Goal: Task Accomplishment & Management: Complete application form

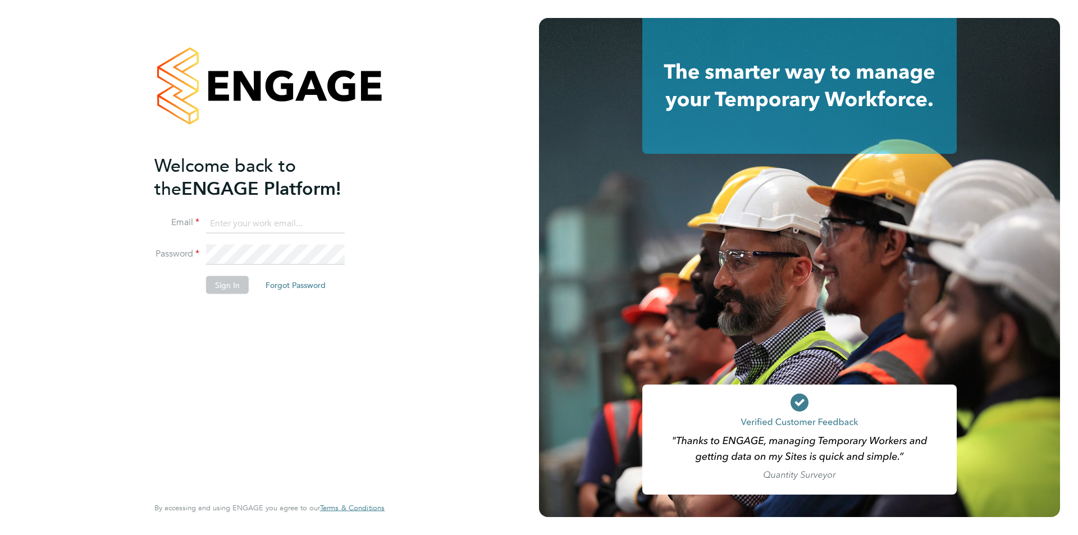
type input "[EMAIL_ADDRESS][DOMAIN_NAME]"
click at [218, 289] on button "Sign In" at bounding box center [227, 285] width 43 height 18
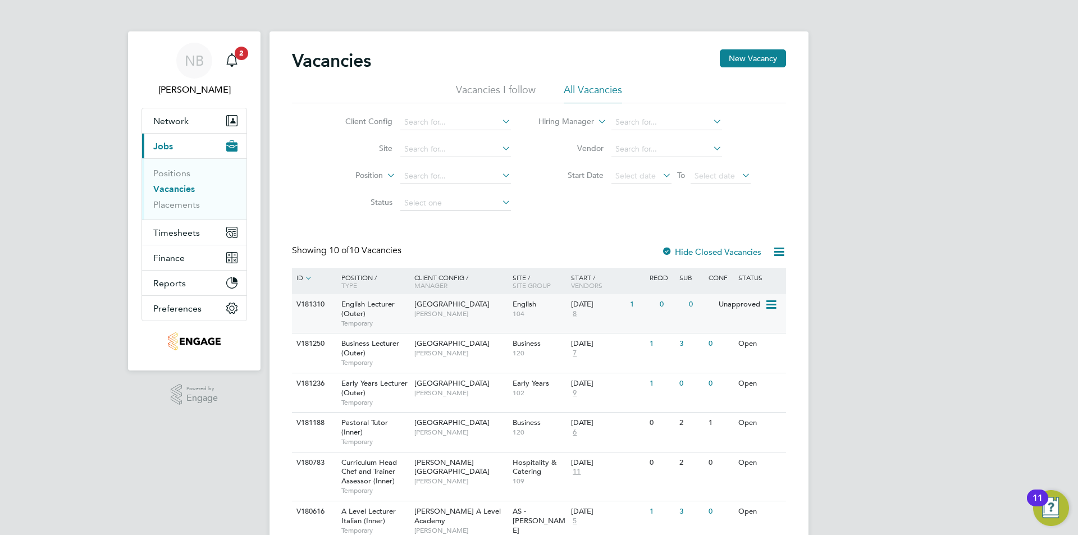
click at [433, 307] on span "Redbridge Campus" at bounding box center [451, 304] width 75 height 10
click at [521, 89] on li "Vacancies I follow" at bounding box center [496, 93] width 80 height 20
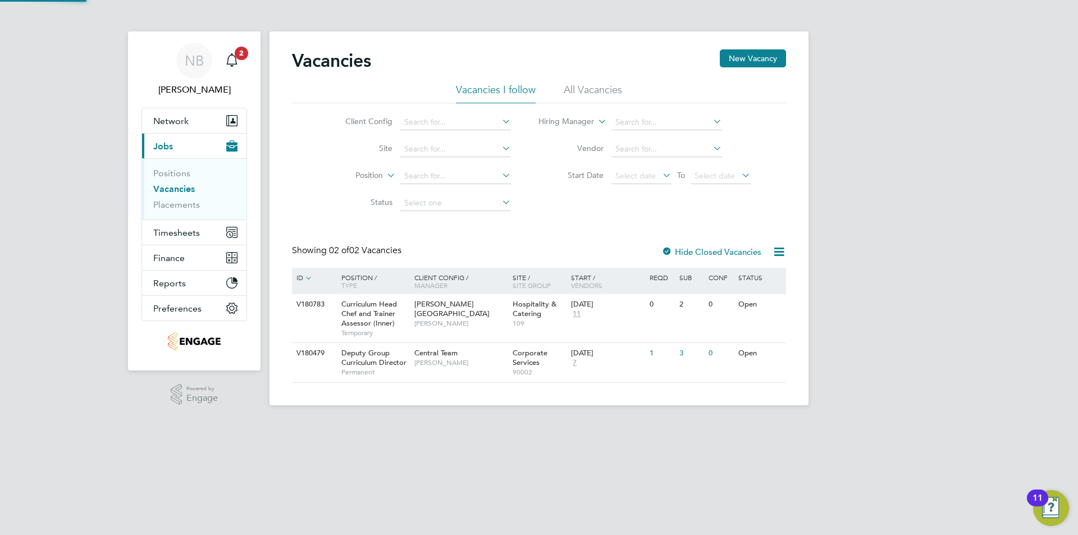
click at [582, 89] on li "All Vacancies" at bounding box center [593, 93] width 58 height 20
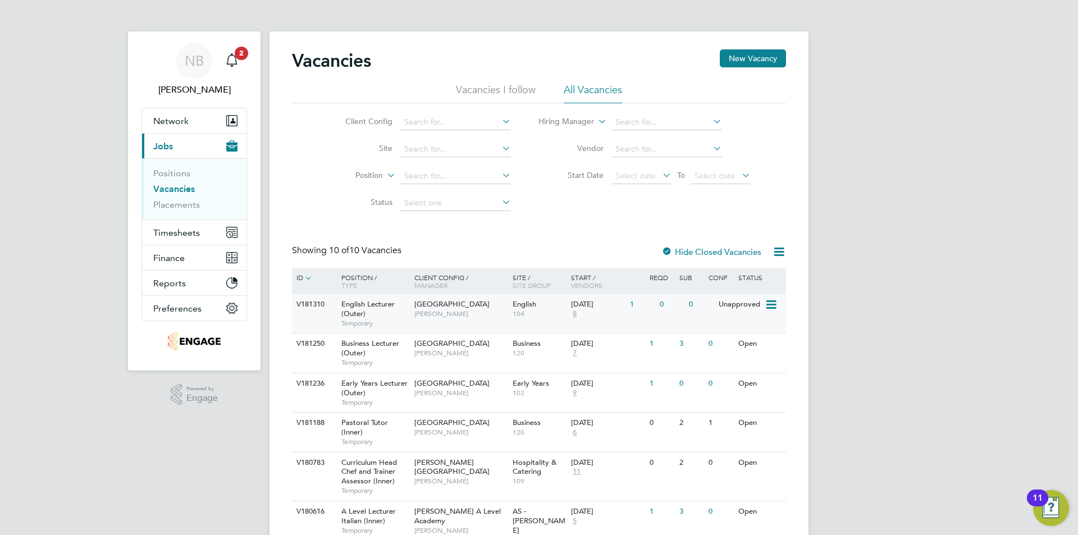
click at [491, 321] on div "Redbridge Campus Daria Gregory" at bounding box center [460, 308] width 98 height 29
click at [460, 309] on span "[PERSON_NAME]" at bounding box center [460, 313] width 93 height 9
click at [492, 89] on li "Vacancies I follow" at bounding box center [496, 93] width 80 height 20
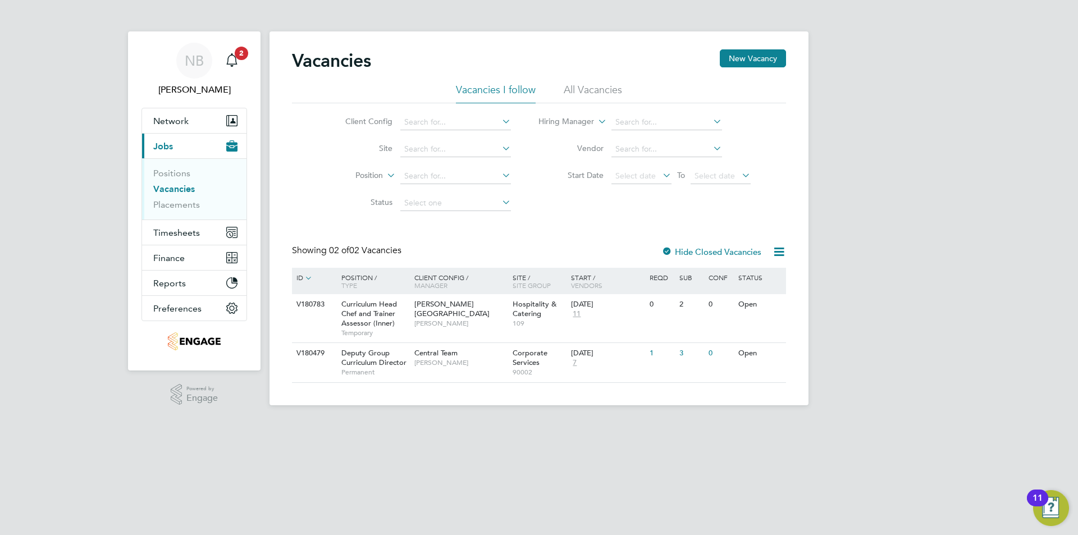
click at [594, 75] on div "Vacancies New Vacancy" at bounding box center [539, 66] width 494 height 34
click at [587, 82] on div "Vacancies New Vacancy" at bounding box center [539, 66] width 494 height 34
click at [585, 87] on li "All Vacancies" at bounding box center [593, 93] width 58 height 20
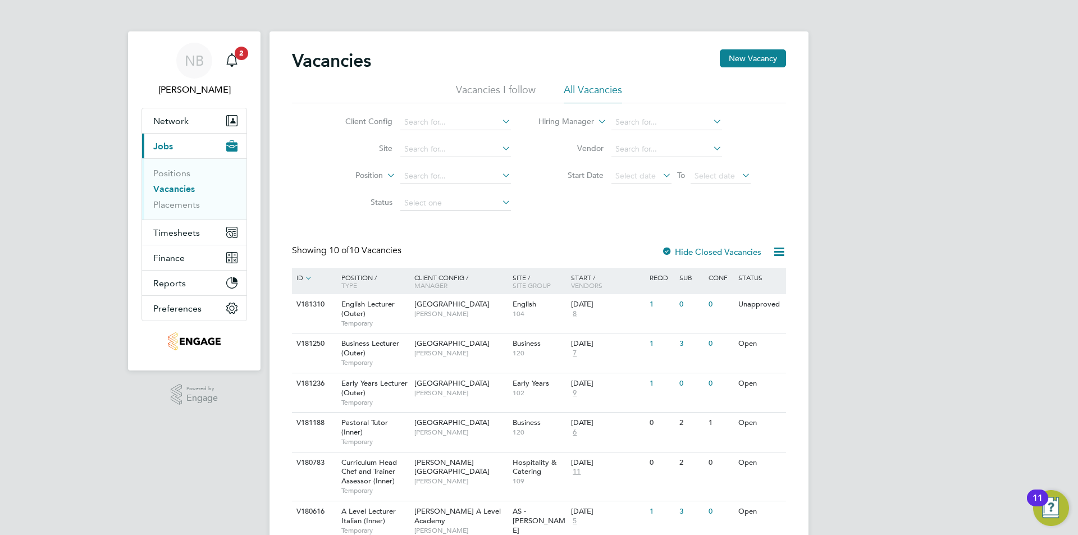
click at [489, 93] on li "Vacancies I follow" at bounding box center [496, 93] width 80 height 20
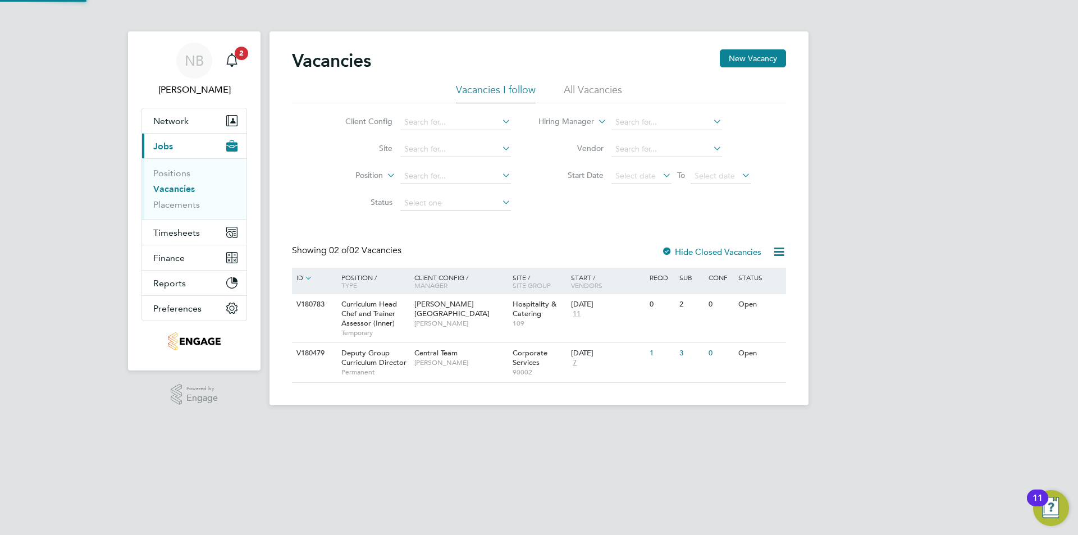
click at [587, 89] on li "All Vacancies" at bounding box center [593, 93] width 58 height 20
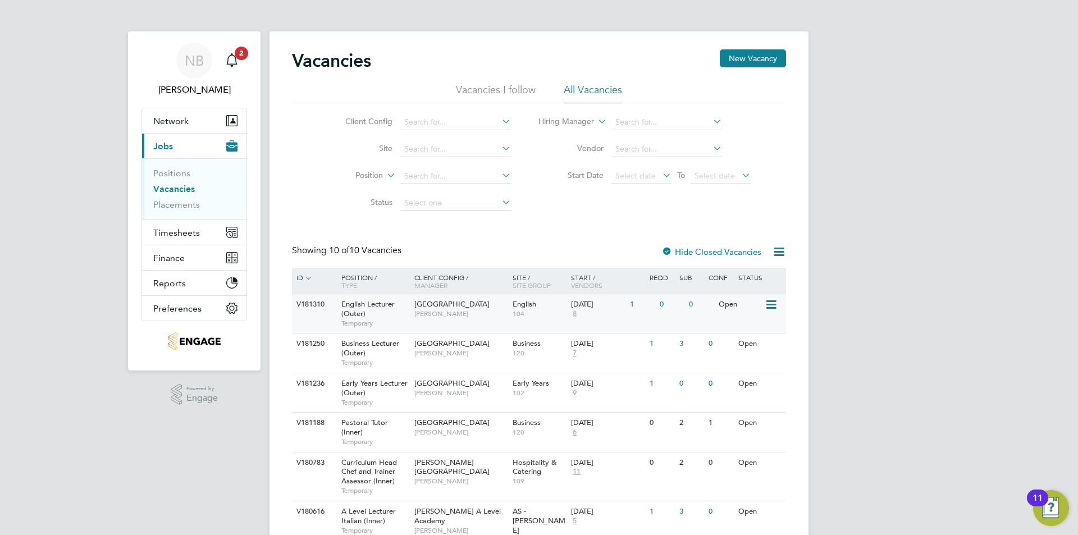
click at [525, 315] on span "104" at bounding box center [538, 313] width 53 height 9
click at [449, 310] on span "[PERSON_NAME]" at bounding box center [460, 313] width 93 height 9
click at [445, 315] on span "[PERSON_NAME]" at bounding box center [460, 313] width 93 height 9
click at [560, 311] on span "104" at bounding box center [538, 313] width 53 height 9
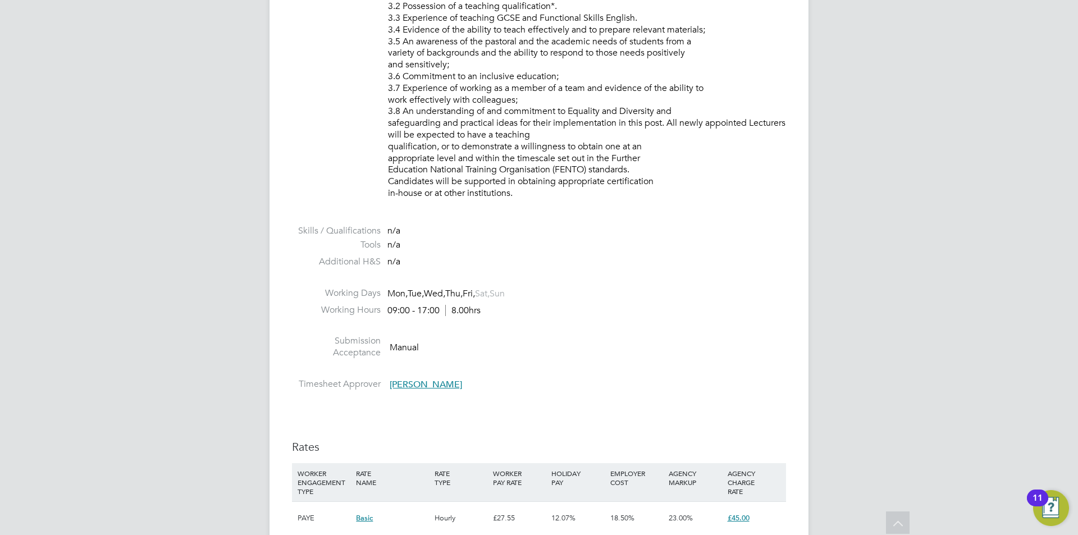
scroll to position [1459, 0]
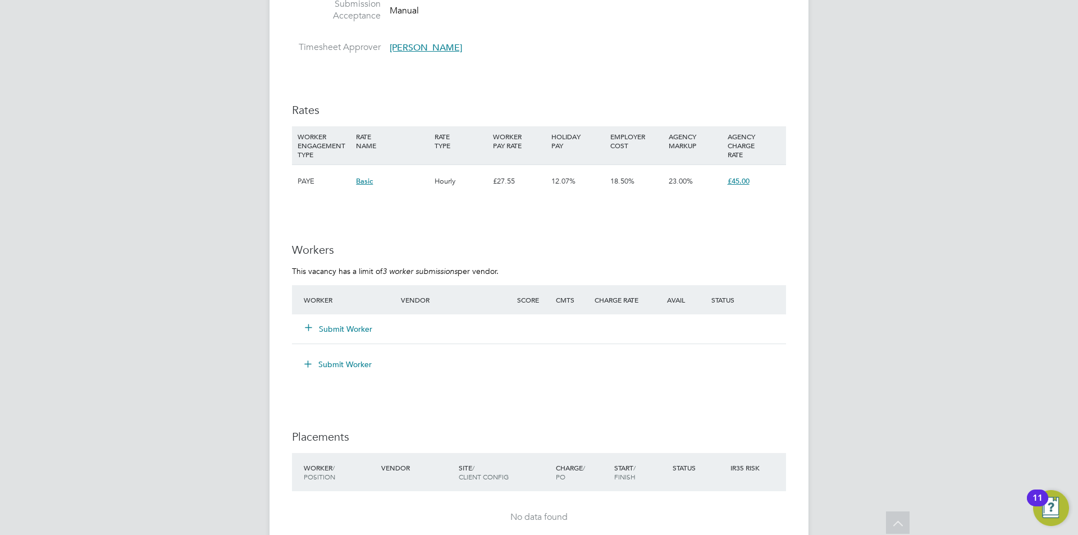
click at [347, 326] on button "Submit Worker" at bounding box center [338, 328] width 67 height 11
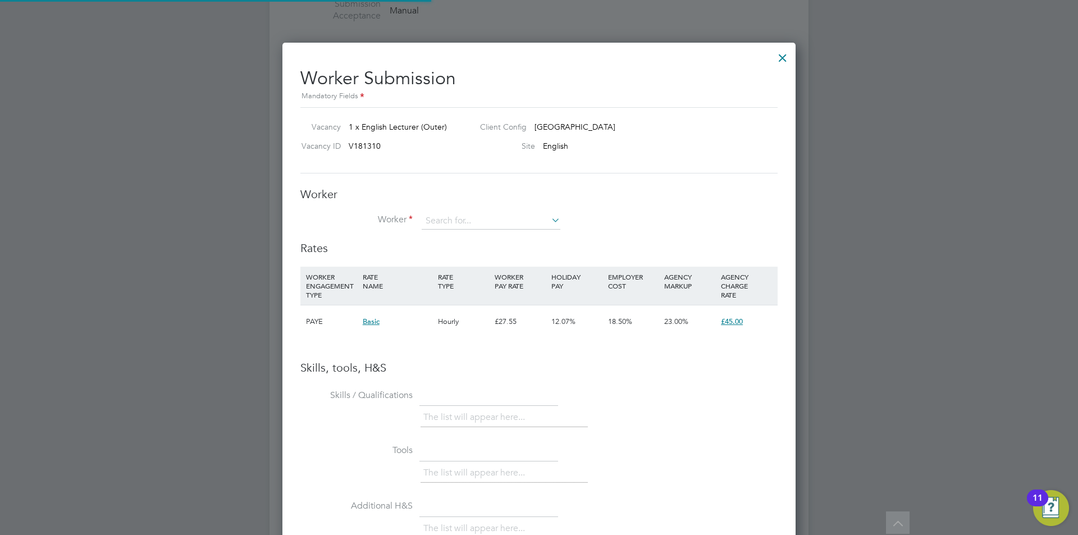
scroll to position [710, 514]
click at [464, 221] on input at bounding box center [491, 221] width 139 height 17
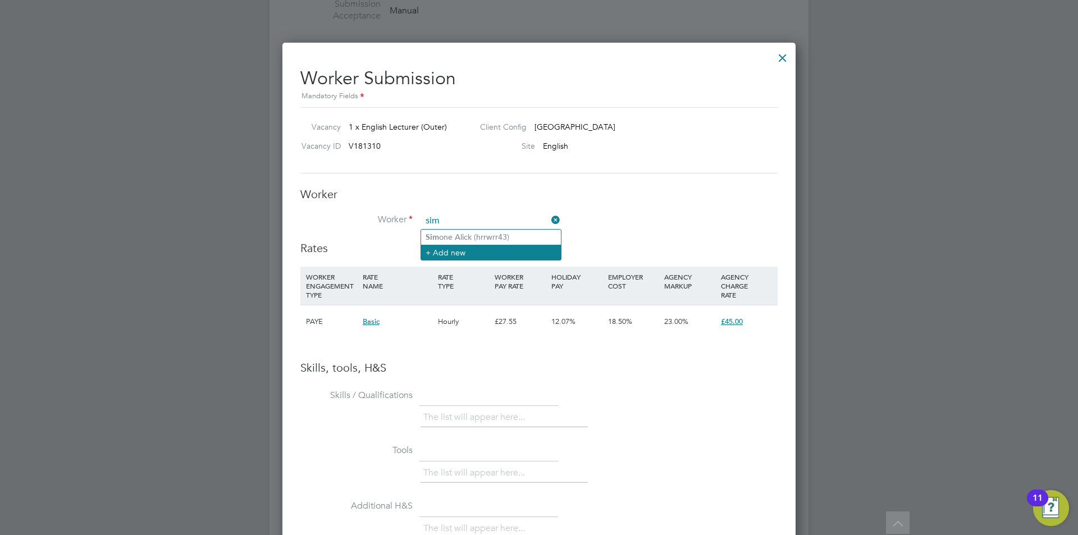
type input "sim"
click at [460, 253] on li "+ Add new" at bounding box center [491, 252] width 140 height 15
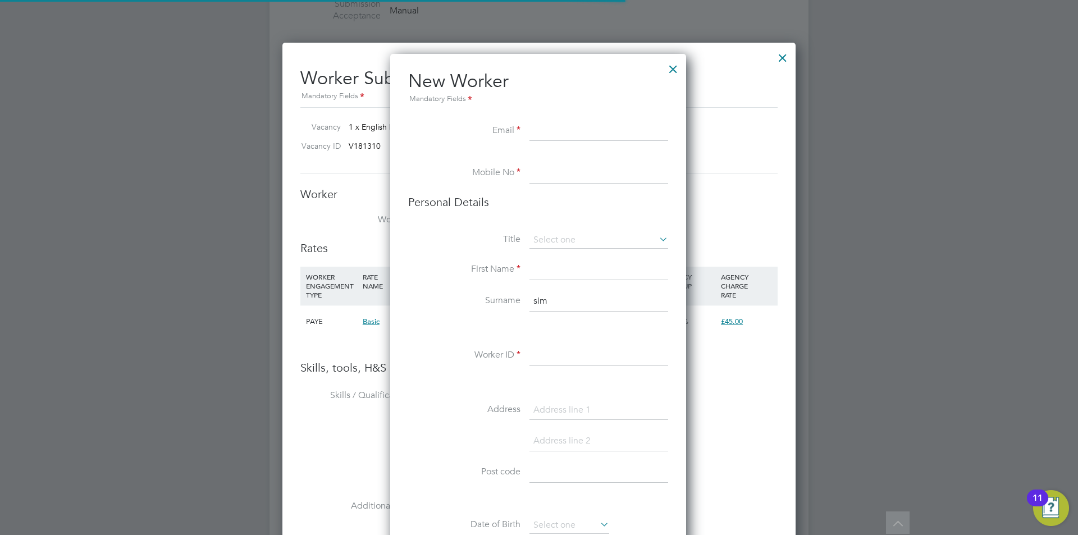
scroll to position [950, 297]
click at [585, 132] on input at bounding box center [598, 131] width 139 height 20
paste input "simoneswhite@icloud.com"
type input "simoneswhite@icloud.com"
click at [560, 175] on input at bounding box center [598, 173] width 139 height 20
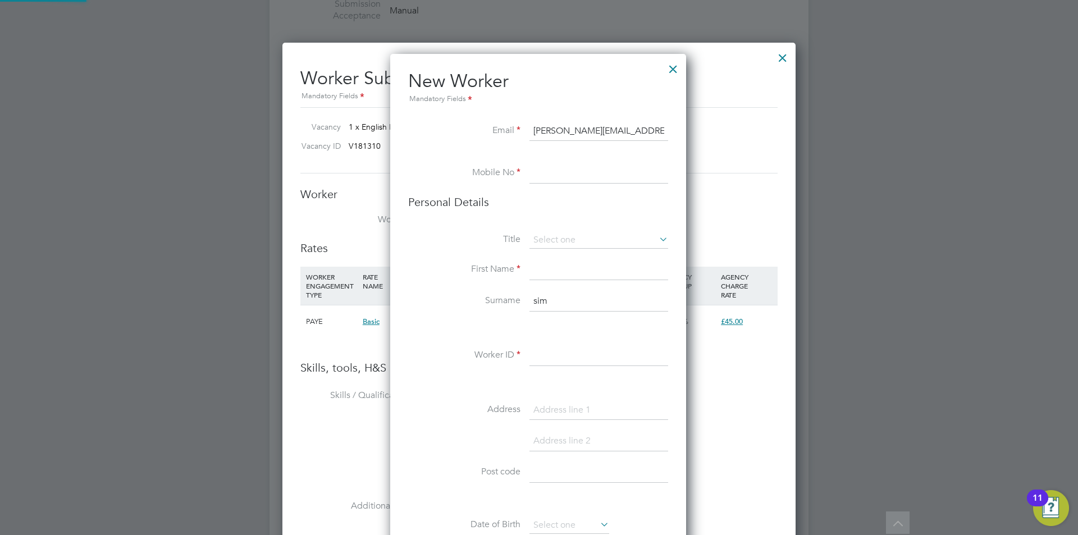
paste input "07888893920"
type input "07888893920"
click at [555, 268] on input at bounding box center [598, 270] width 139 height 20
type input "Simone"
click at [573, 305] on input "sim" at bounding box center [598, 301] width 139 height 20
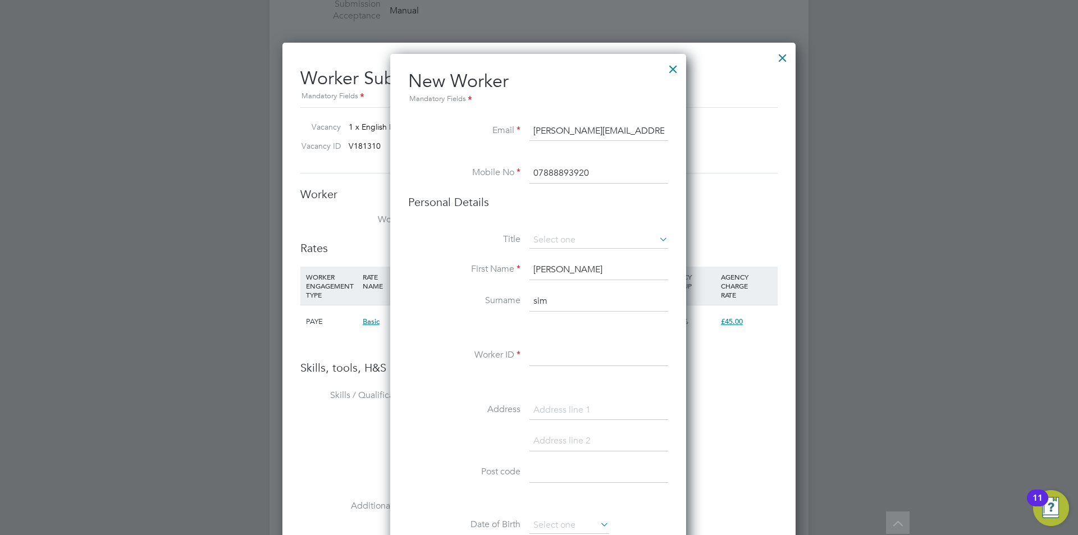
drag, startPoint x: 555, startPoint y: 305, endPoint x: 509, endPoint y: 302, distance: 45.6
click at [509, 302] on li "Surname sim" at bounding box center [538, 306] width 260 height 31
click at [542, 303] on input "Stphney-White" at bounding box center [598, 301] width 139 height 20
type input "Stephney-White"
click at [557, 354] on input at bounding box center [598, 356] width 139 height 20
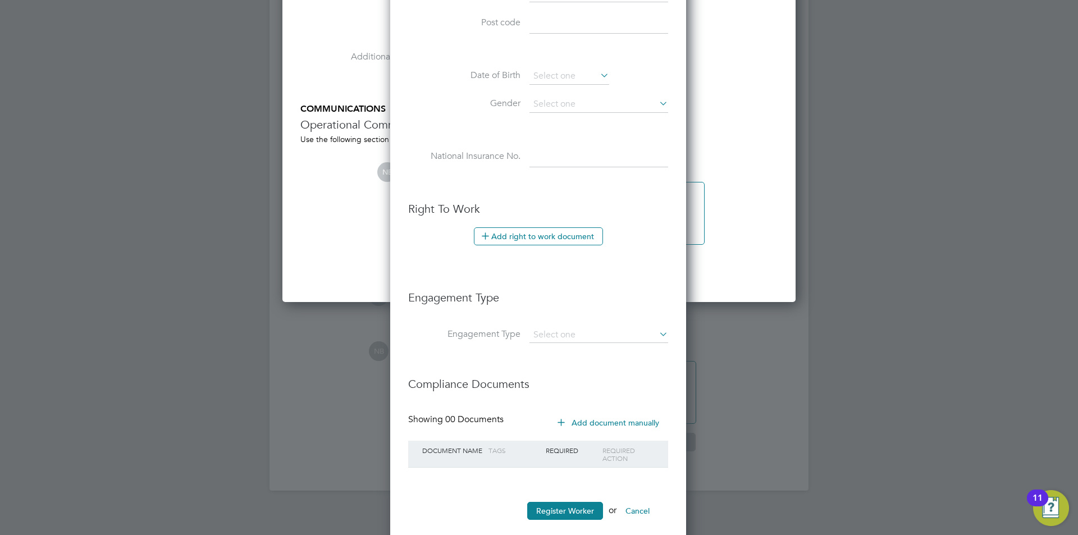
scroll to position [1927, 0]
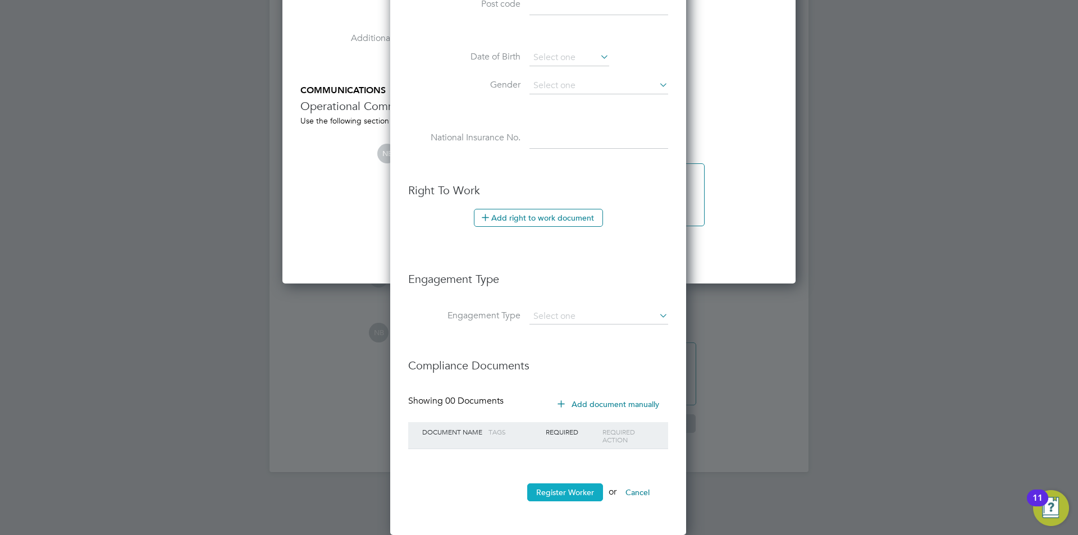
type input "HQ00254192"
click at [555, 496] on button "Register Worker" at bounding box center [565, 492] width 76 height 18
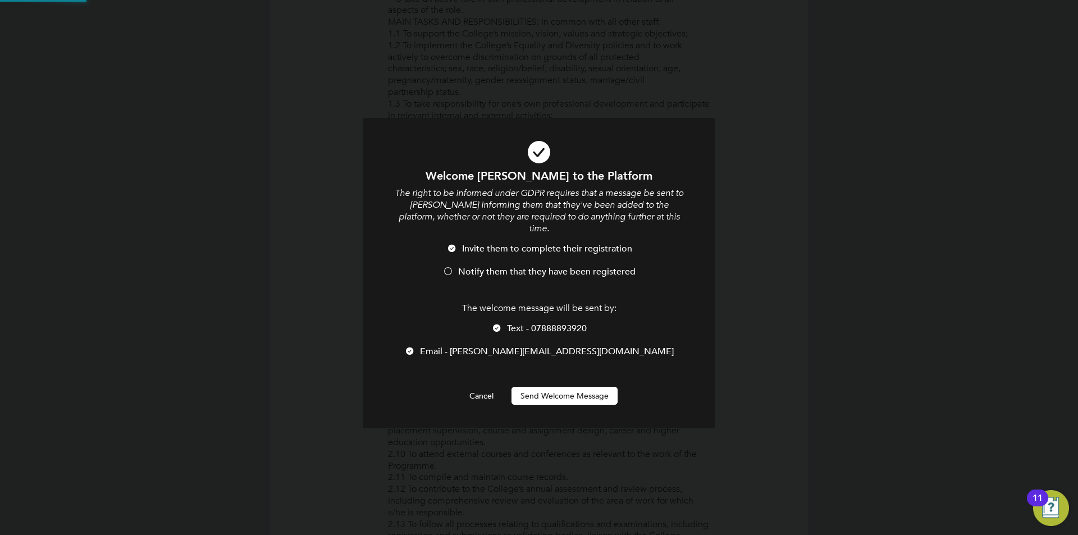
scroll to position [0, 0]
click at [460, 266] on span "Notify them that they have been registered" at bounding box center [546, 271] width 177 height 11
click at [551, 387] on button "Send Welcome Message" at bounding box center [564, 396] width 106 height 18
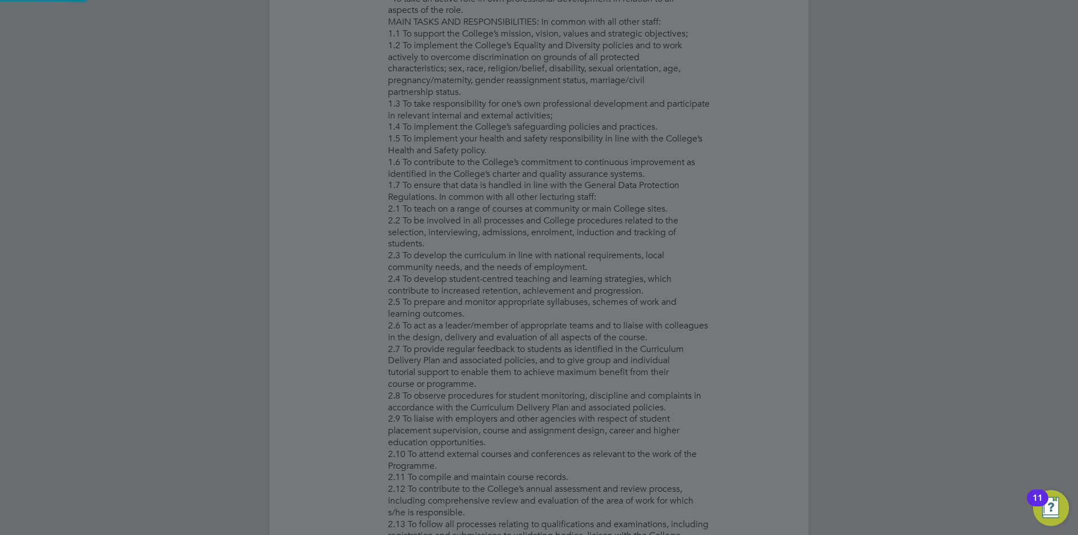
type input "Simone Stephney-White (HQ00254192)"
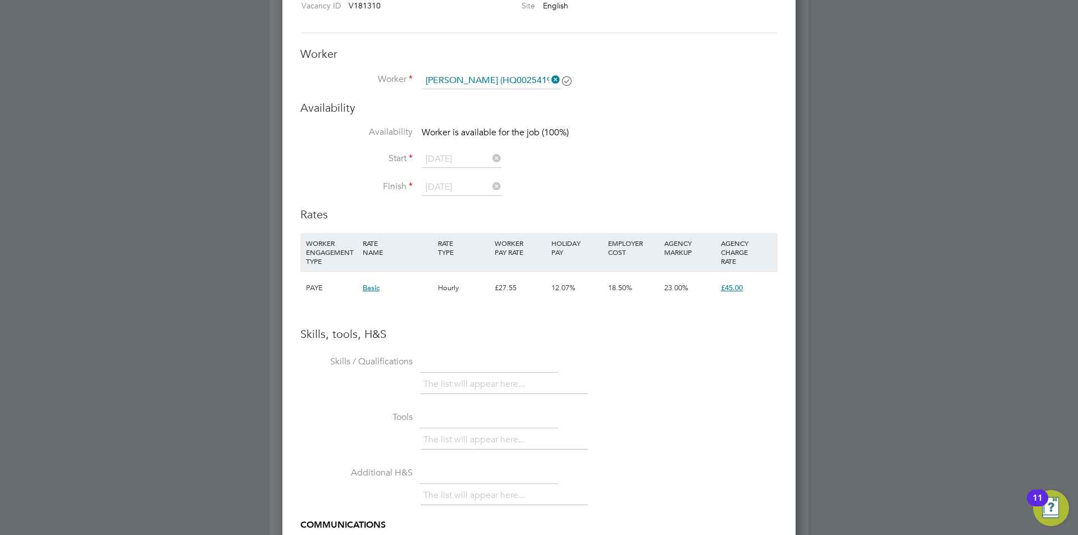
scroll to position [1263, 0]
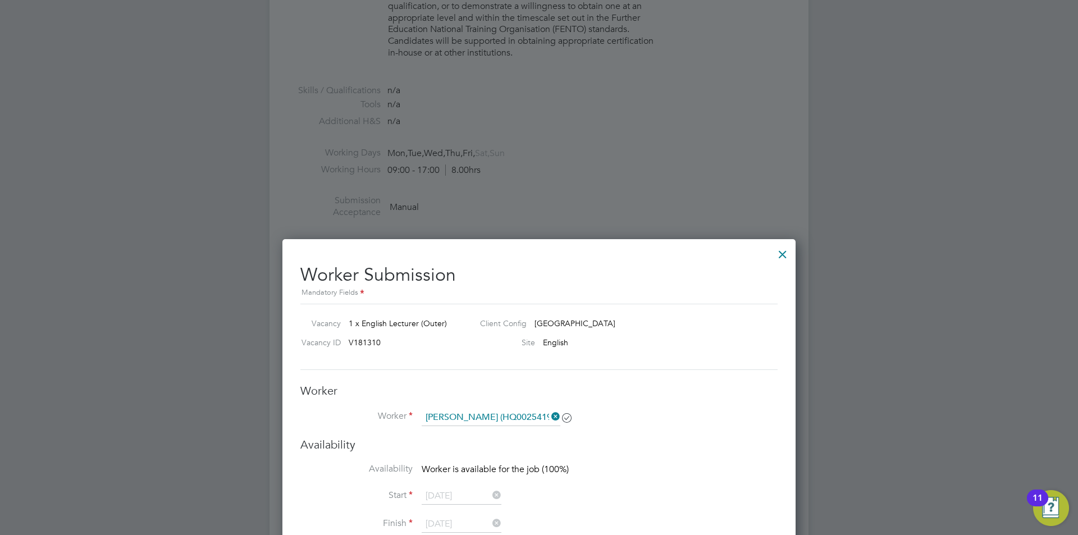
click at [780, 253] on div at bounding box center [782, 251] width 20 height 20
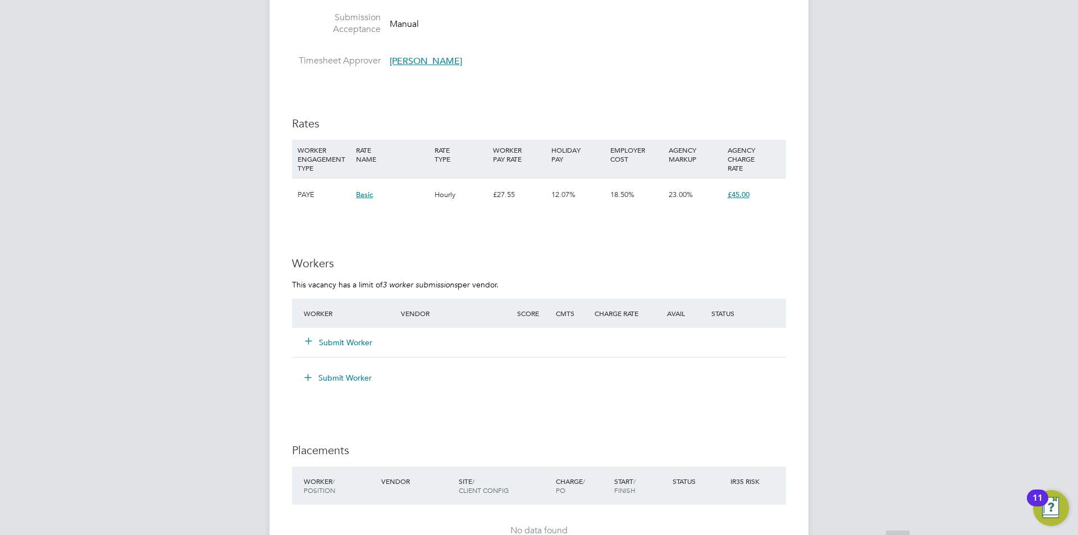
scroll to position [1459, 0]
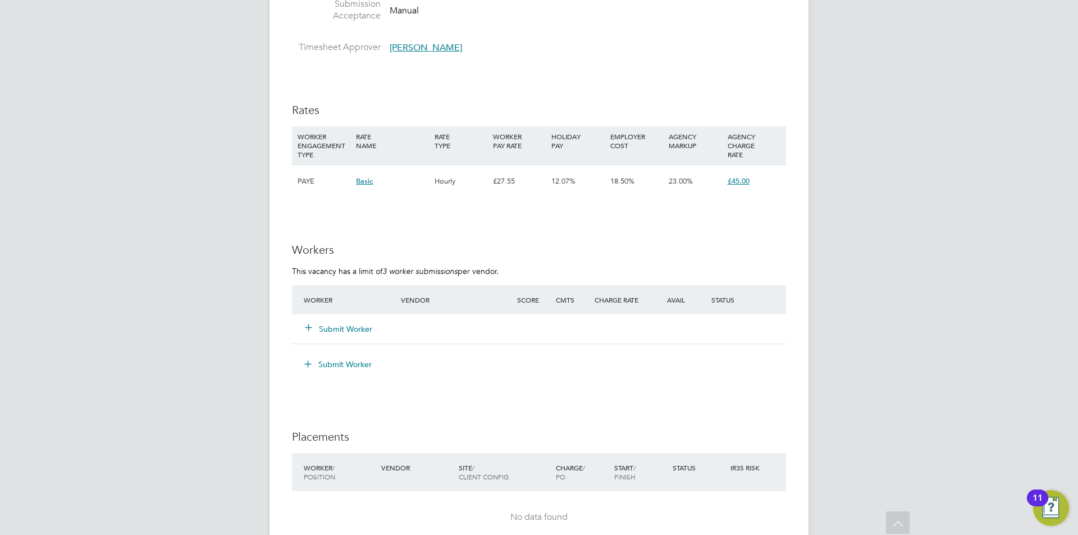
click at [362, 333] on button "Submit Worker" at bounding box center [338, 328] width 67 height 11
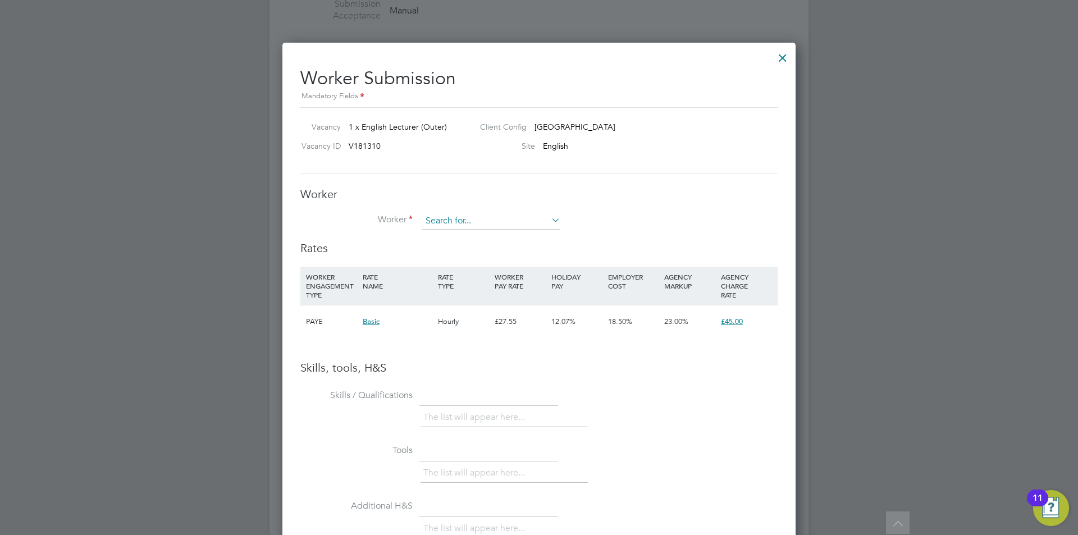
click at [454, 216] on input at bounding box center [491, 221] width 139 height 17
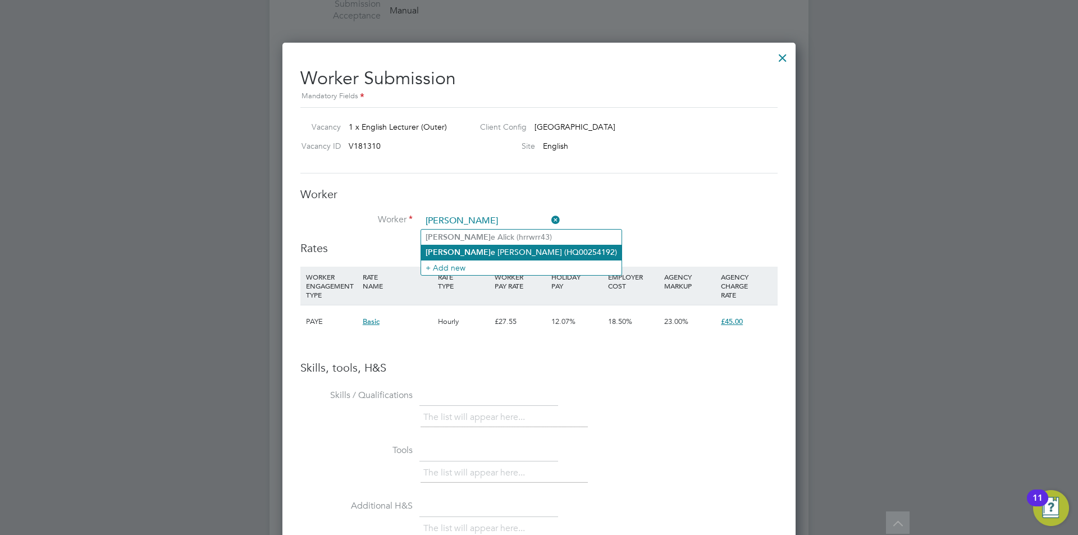
click at [463, 245] on li "Simon e Stephney-White (HQ00254192)" at bounding box center [521, 252] width 200 height 15
type input "Simone Stephney-White (HQ00254192)"
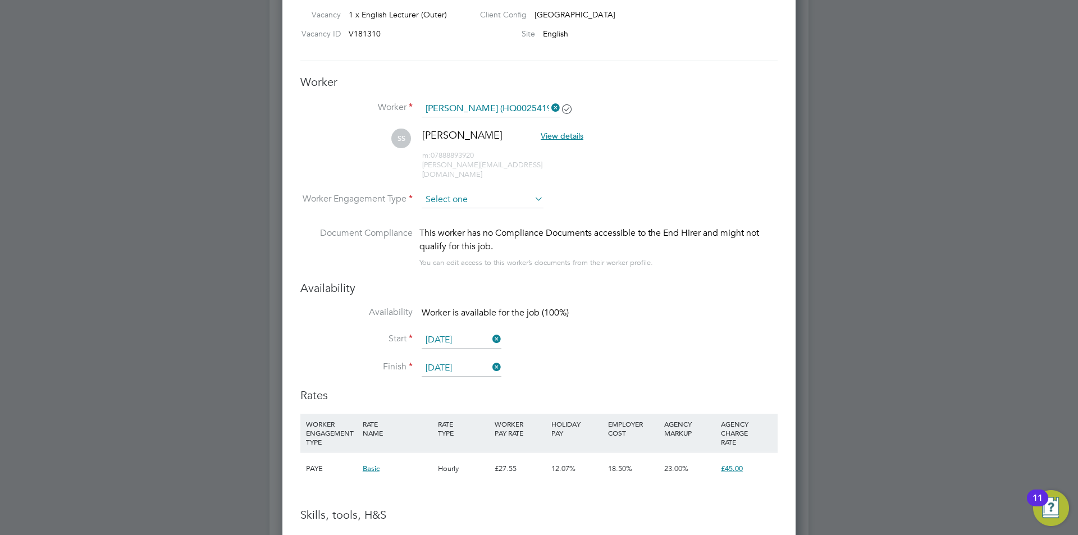
click at [495, 194] on input at bounding box center [483, 199] width 122 height 17
drag, startPoint x: 473, startPoint y: 214, endPoint x: 492, endPoint y: 194, distance: 27.8
click at [492, 191] on input at bounding box center [483, 199] width 122 height 17
click at [470, 204] on li "Contract" at bounding box center [482, 206] width 123 height 15
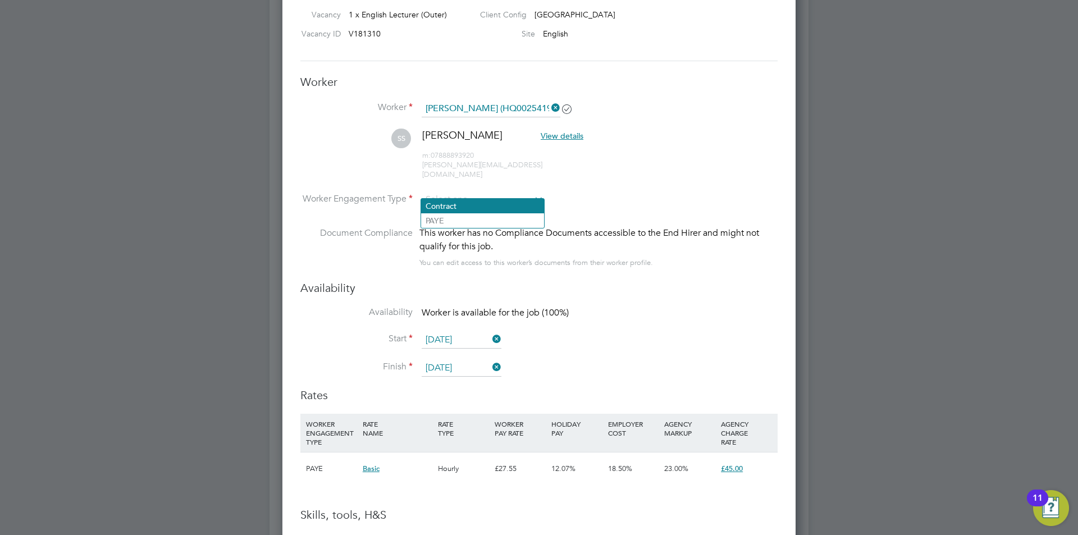
type input "Contract"
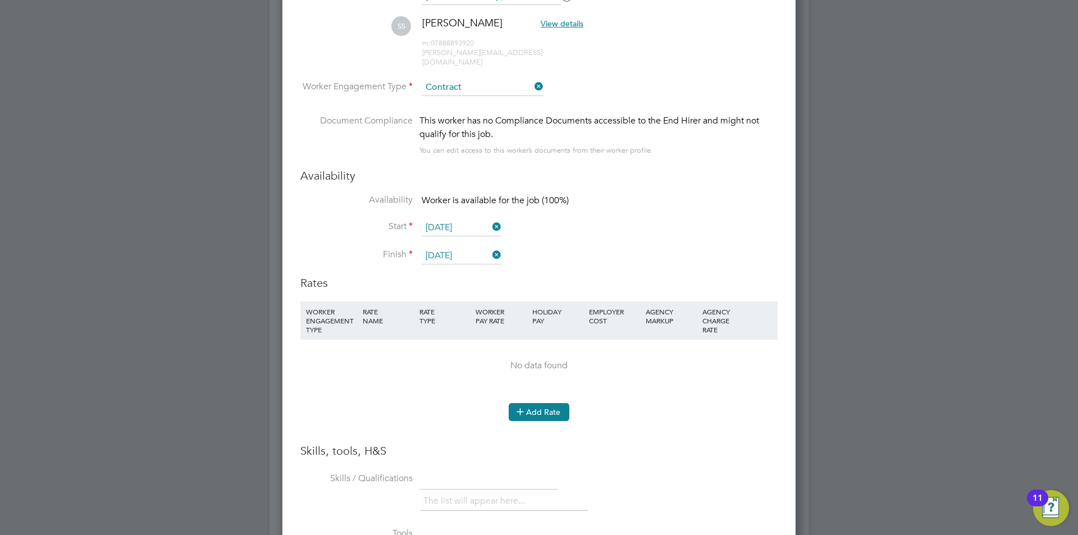
click at [532, 404] on button "Add Rate" at bounding box center [539, 412] width 61 height 18
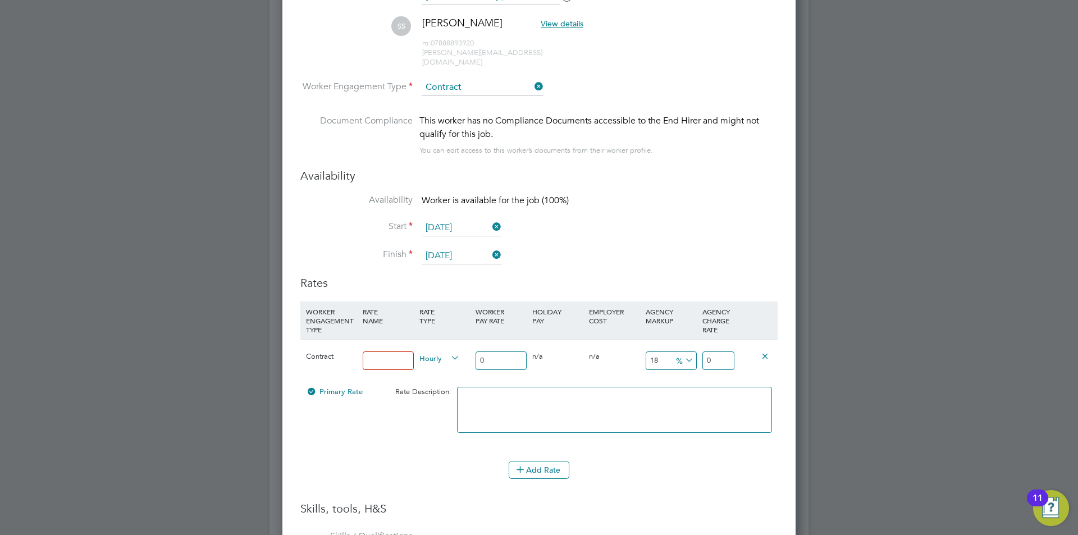
click at [390, 351] on input at bounding box center [388, 360] width 51 height 19
type input "basic"
drag, startPoint x: 497, startPoint y: 351, endPoint x: 468, endPoint y: 347, distance: 29.9
click at [468, 347] on div "Contract basic Hourly 0 0 n/a 0 n/a 18 0 % 0" at bounding box center [538, 361] width 477 height 42
type input "3"
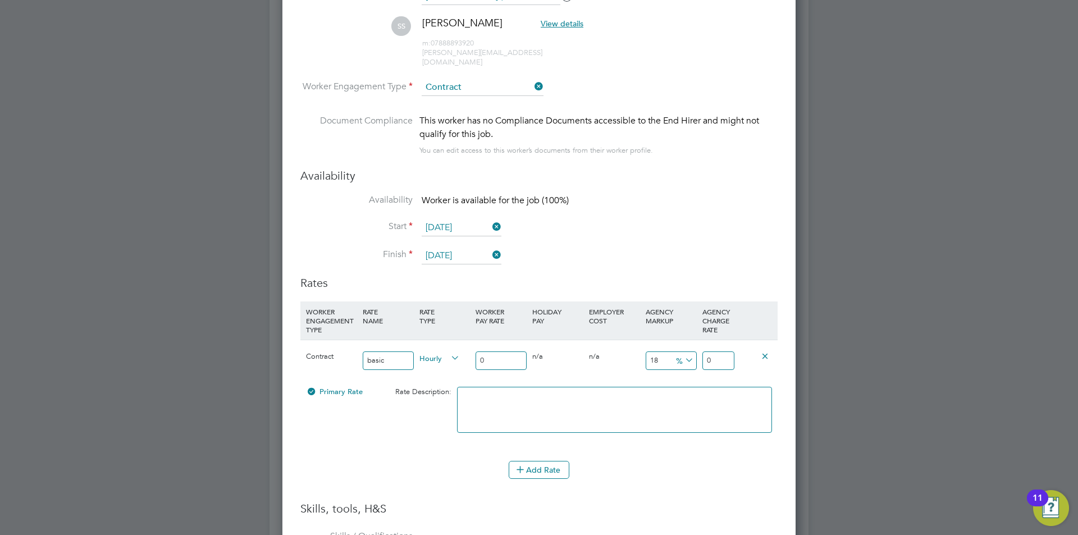
type input "3.54"
type input "35"
type input "41.3"
type input "3"
type input "3.54"
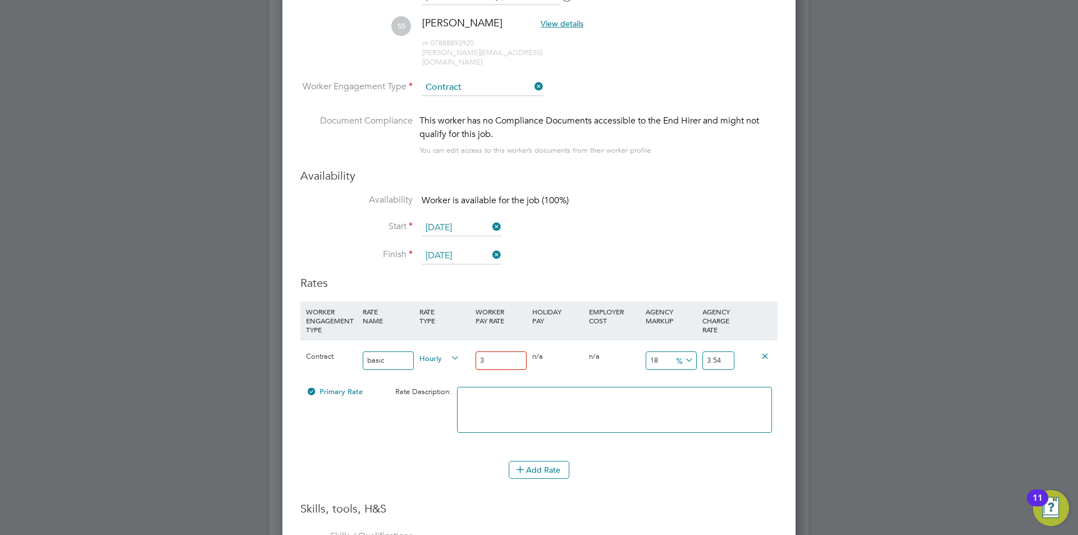
type input "36"
type input "42.48"
type input "3"
type input "3.54"
type input "37"
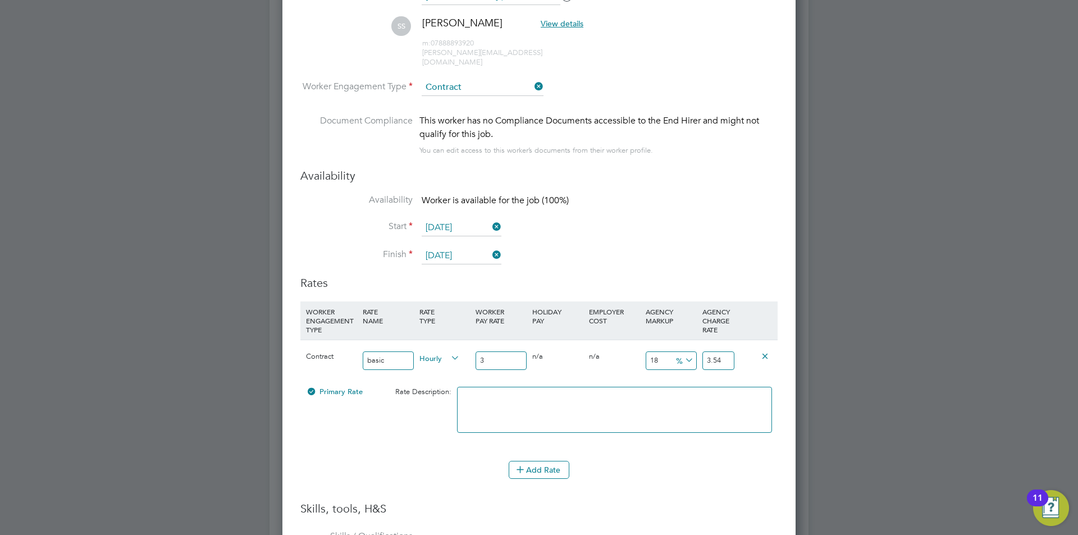
type input "43.66"
type input "3"
type input "3.54"
type input "38"
type input "44.84"
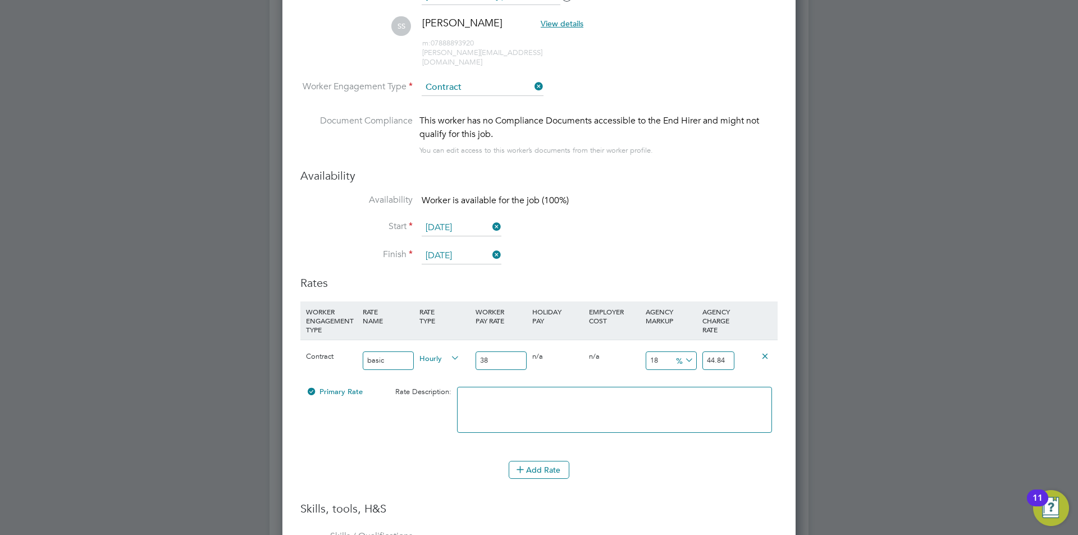
type input "3"
type input "3.54"
type input "35"
type input "41.3"
type input "35"
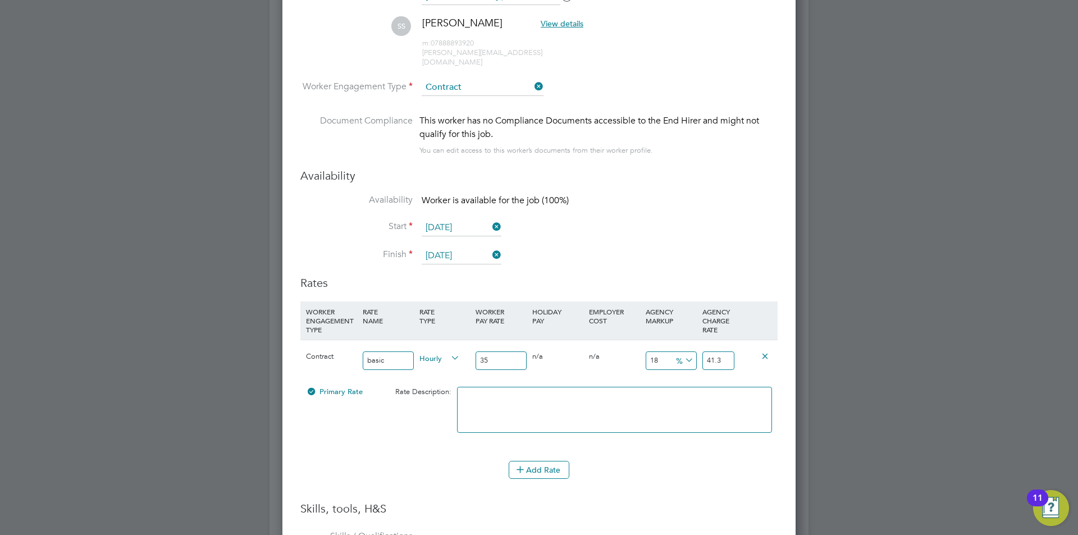
click at [683, 353] on icon at bounding box center [683, 361] width 0 height 16
click at [681, 378] on li "£" at bounding box center [684, 378] width 27 height 15
drag, startPoint x: 663, startPoint y: 351, endPoint x: 642, endPoint y: 345, distance: 22.2
click at [643, 345] on div "18 6.3 £" at bounding box center [671, 360] width 57 height 41
type input "1"
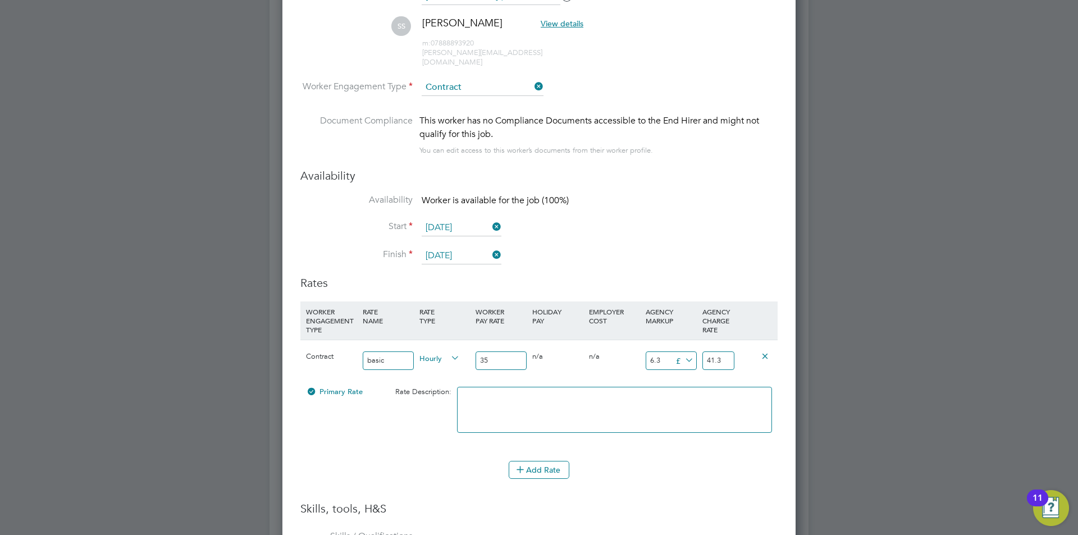
type input "36"
type input "10"
type input "45"
type input "10"
click at [539, 461] on button "Add Rate" at bounding box center [539, 470] width 61 height 18
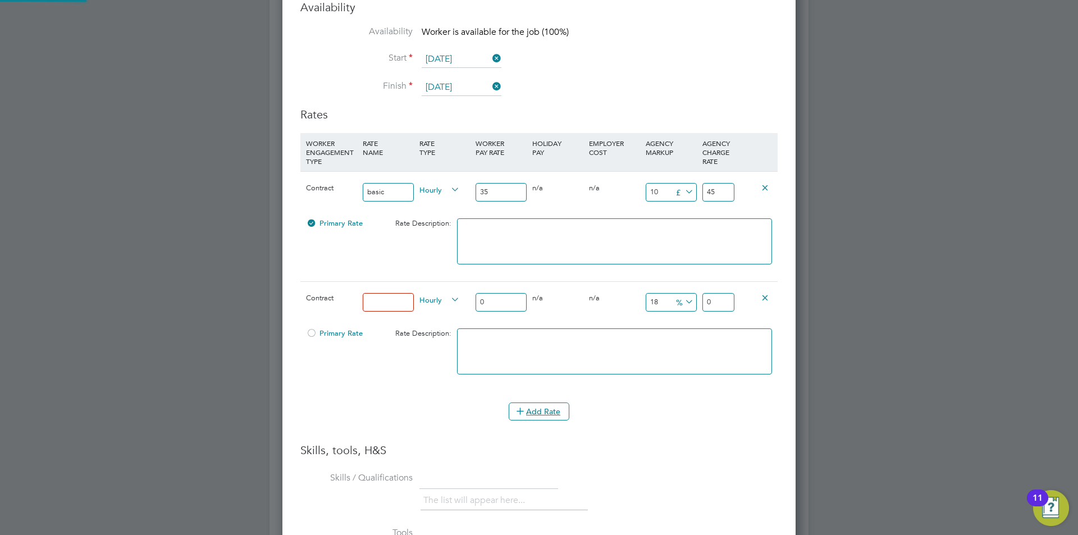
scroll to position [1908, 0]
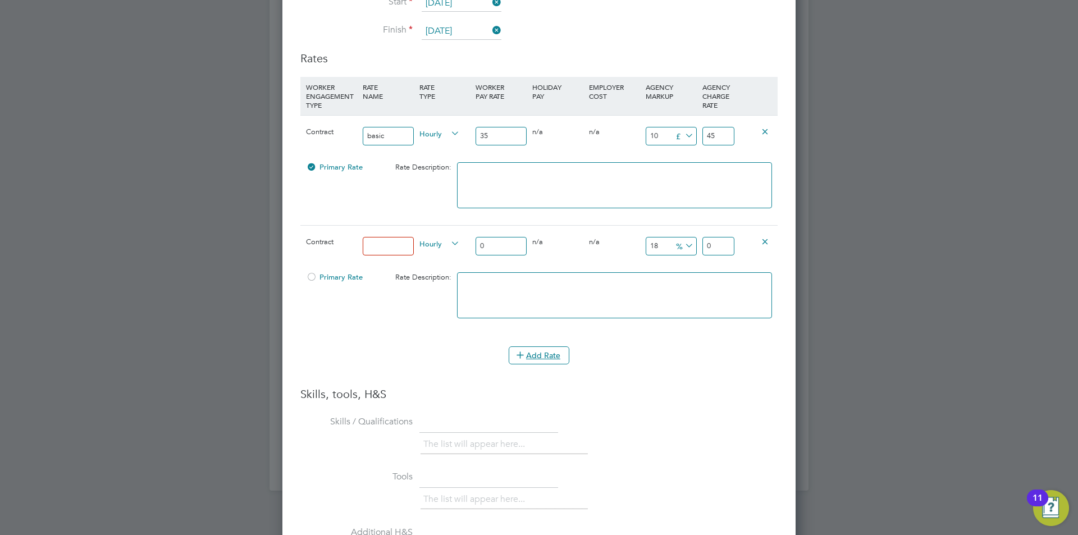
click at [765, 237] on icon at bounding box center [765, 241] width 8 height 8
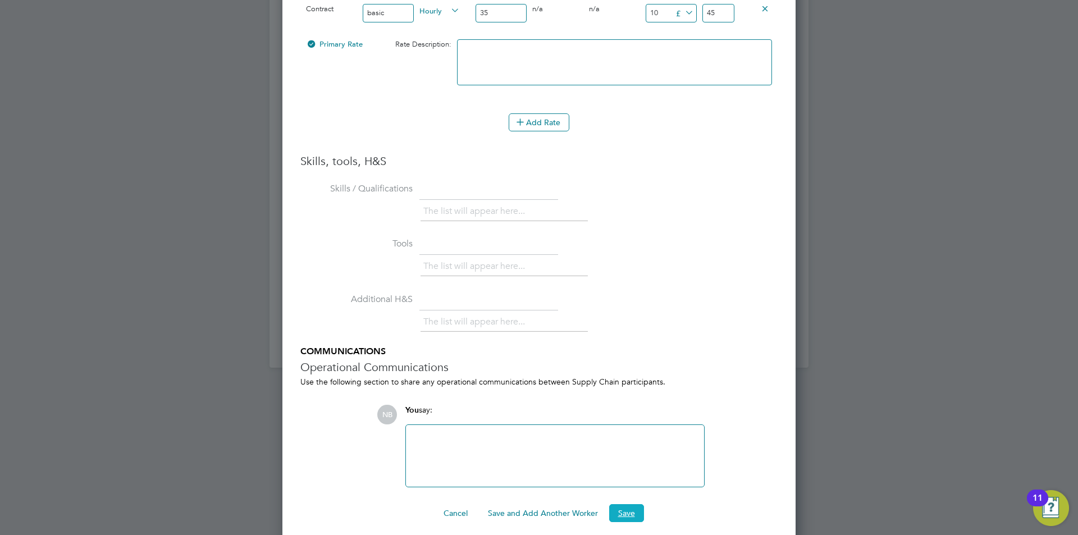
click at [624, 504] on button "Save" at bounding box center [626, 513] width 35 height 18
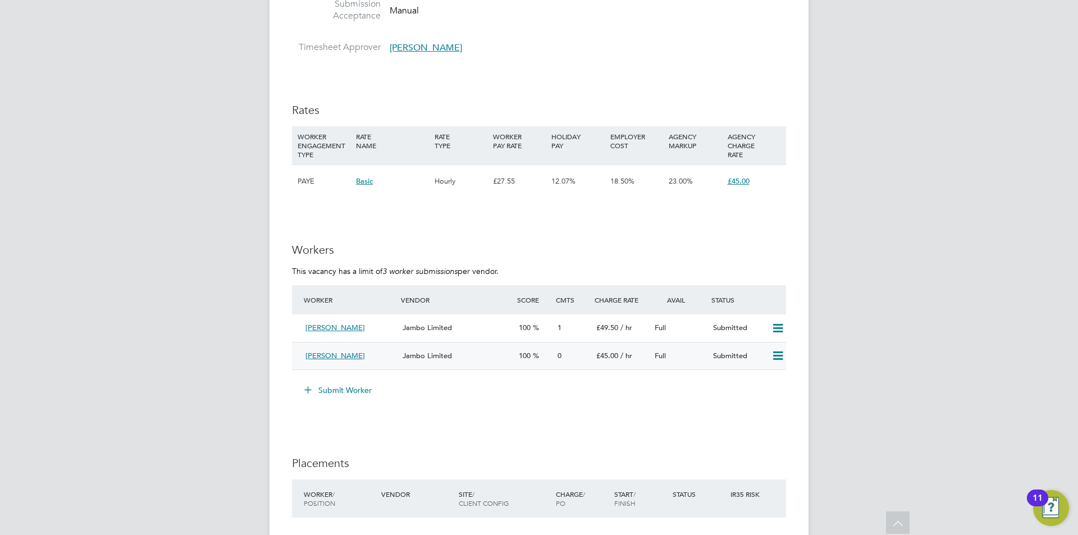
click at [447, 358] on span "Jambo Limited" at bounding box center [426, 356] width 49 height 10
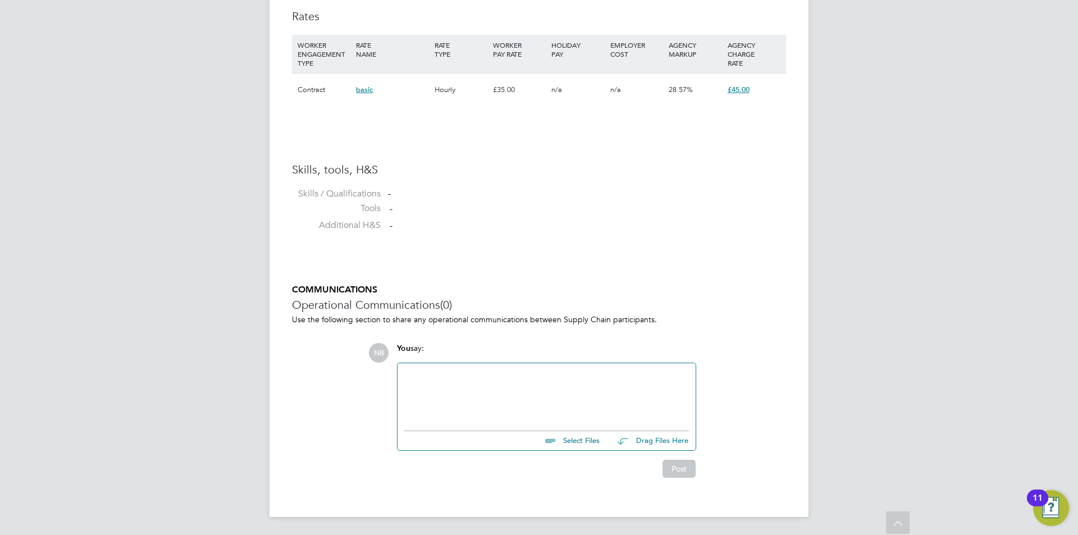
click at [575, 437] on input "file" at bounding box center [604, 439] width 168 height 16
type input "C:\fakepath\Simone - HQ00254192.docx"
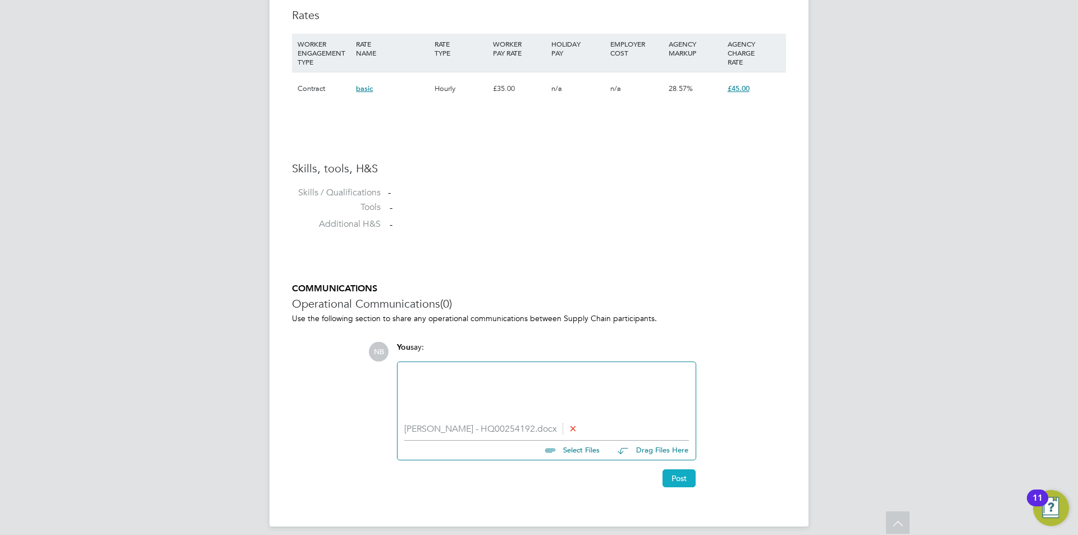
click at [677, 480] on button "Post" at bounding box center [678, 478] width 33 height 18
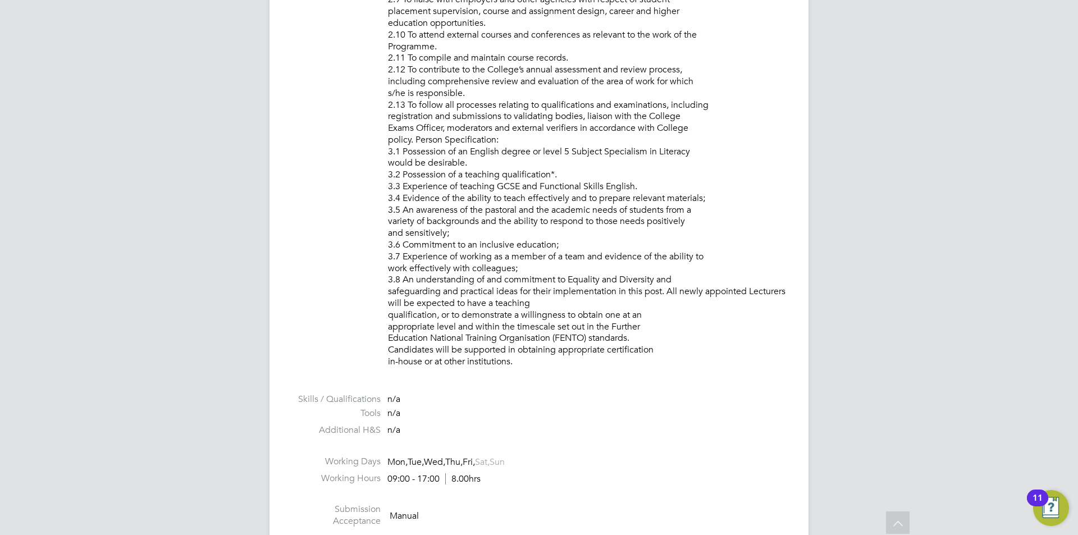
scroll to position [1347, 0]
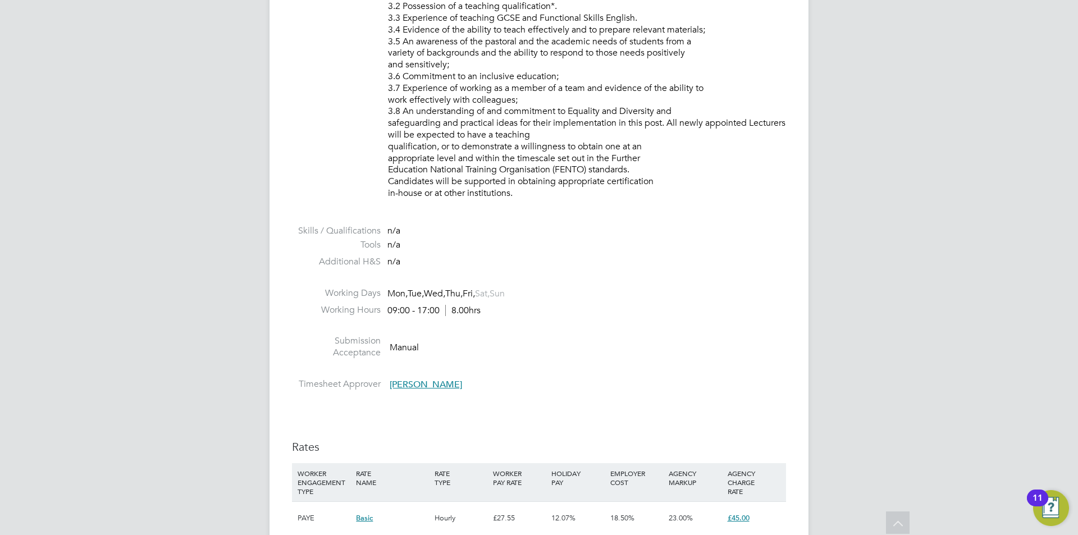
scroll to position [1516, 0]
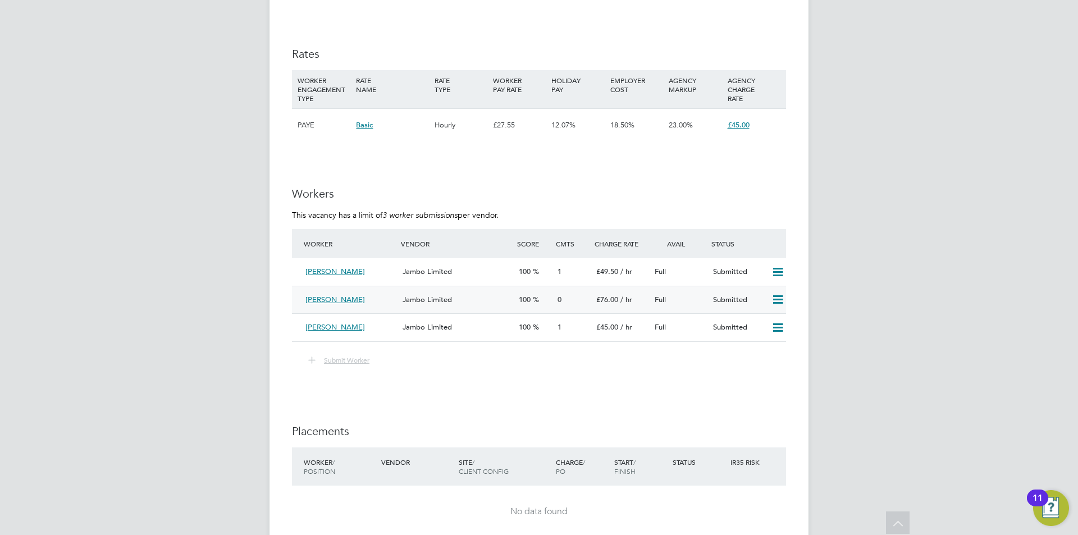
click div "0"
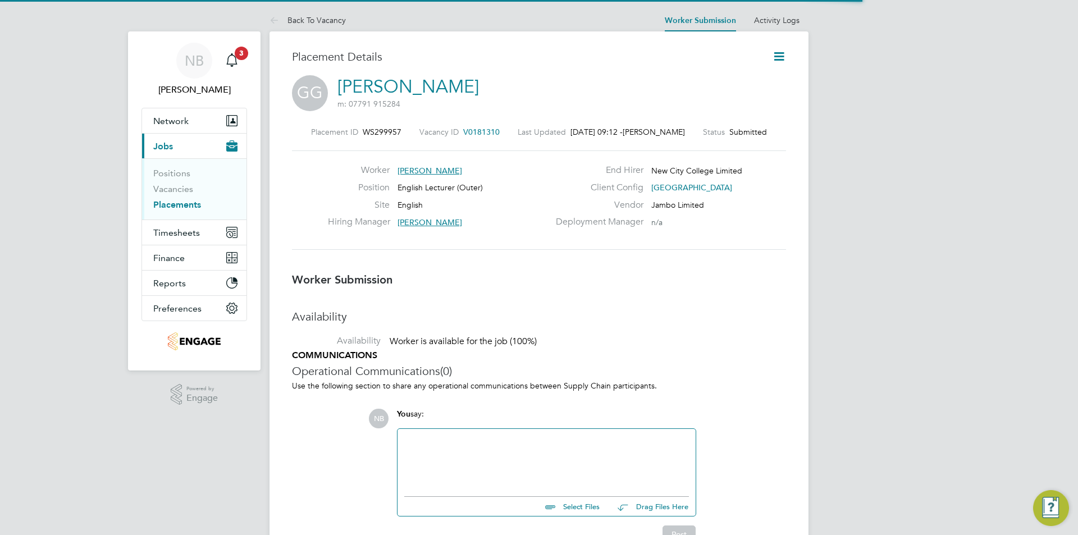
scroll to position [6, 6]
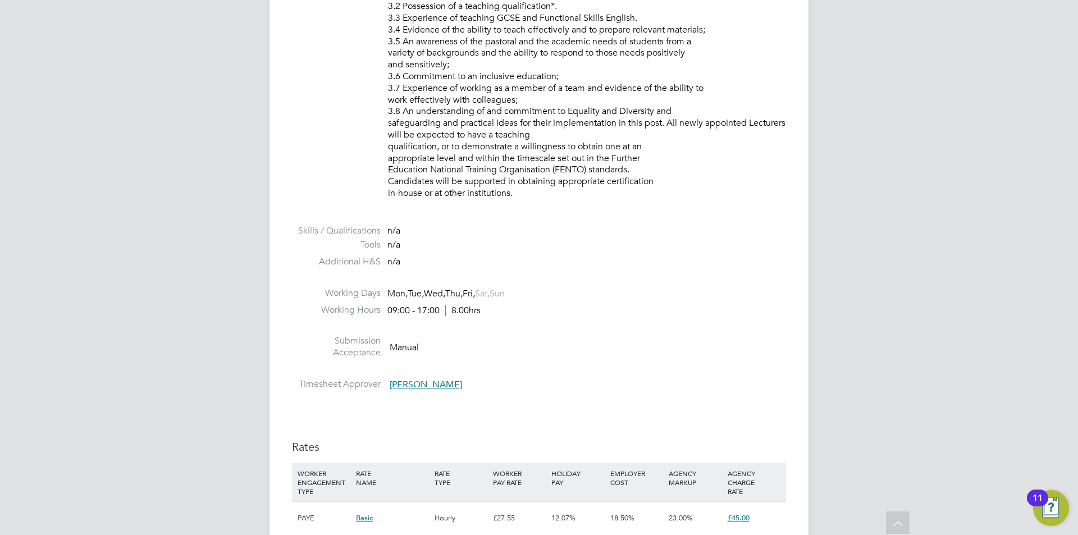
scroll to position [1403, 0]
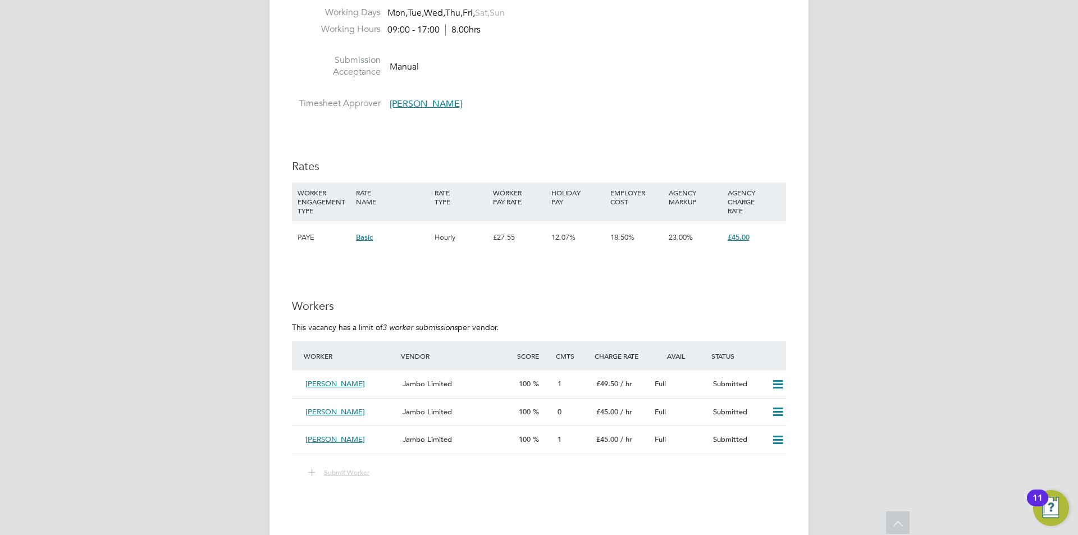
drag, startPoint x: 368, startPoint y: 383, endPoint x: 280, endPoint y: 381, distance: 88.2
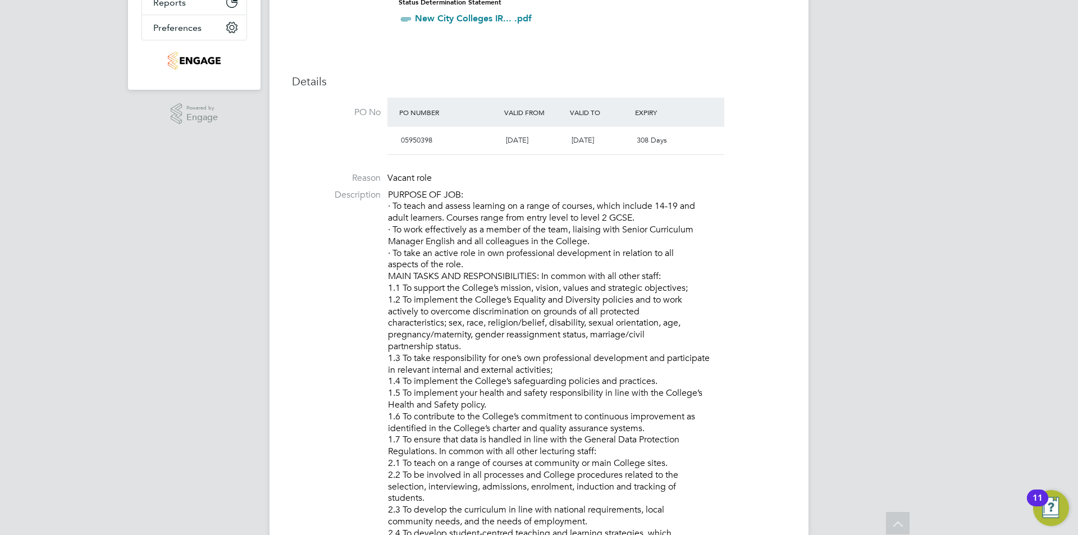
scroll to position [0, 0]
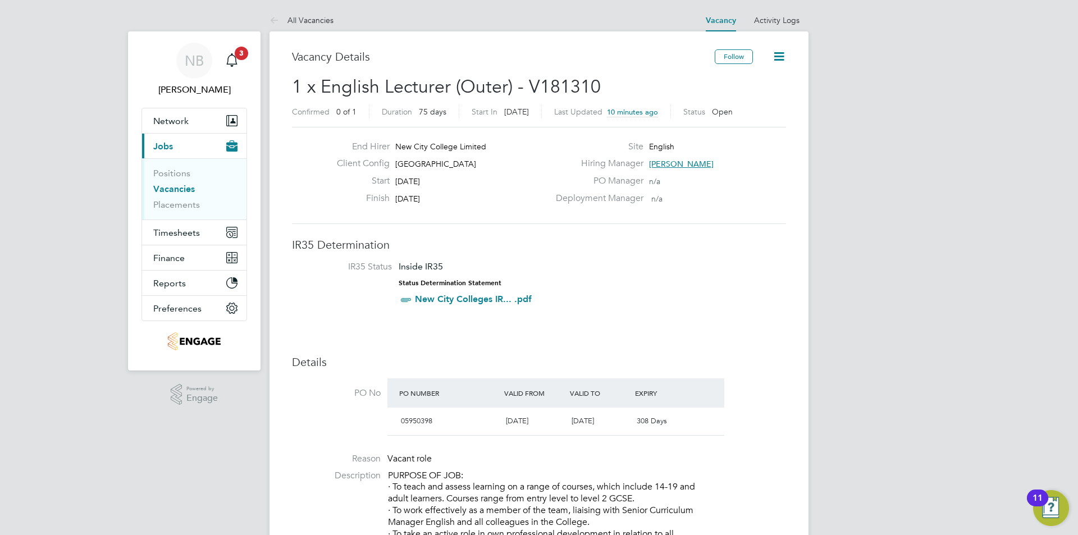
drag, startPoint x: 665, startPoint y: 162, endPoint x: 654, endPoint y: 162, distance: 10.1
click at [654, 162] on span "[PERSON_NAME]" at bounding box center [681, 164] width 65 height 10
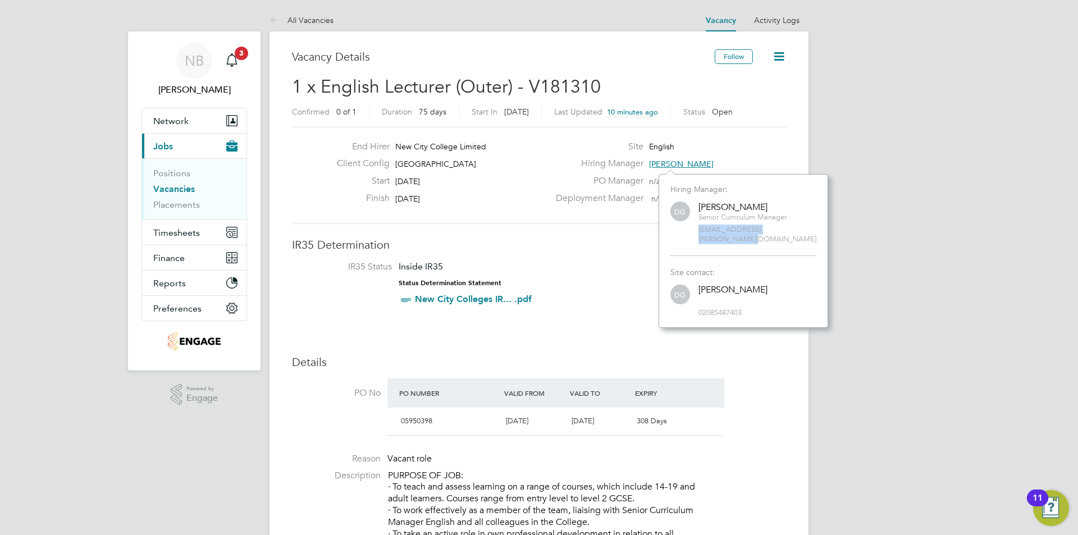
drag, startPoint x: 804, startPoint y: 228, endPoint x: 699, endPoint y: 230, distance: 105.5
click at [699, 230] on span "daria.gregory@ncclondon.ac.uk" at bounding box center [757, 234] width 118 height 19
copy span "daria.gregory@ncclondon.ac.uk"
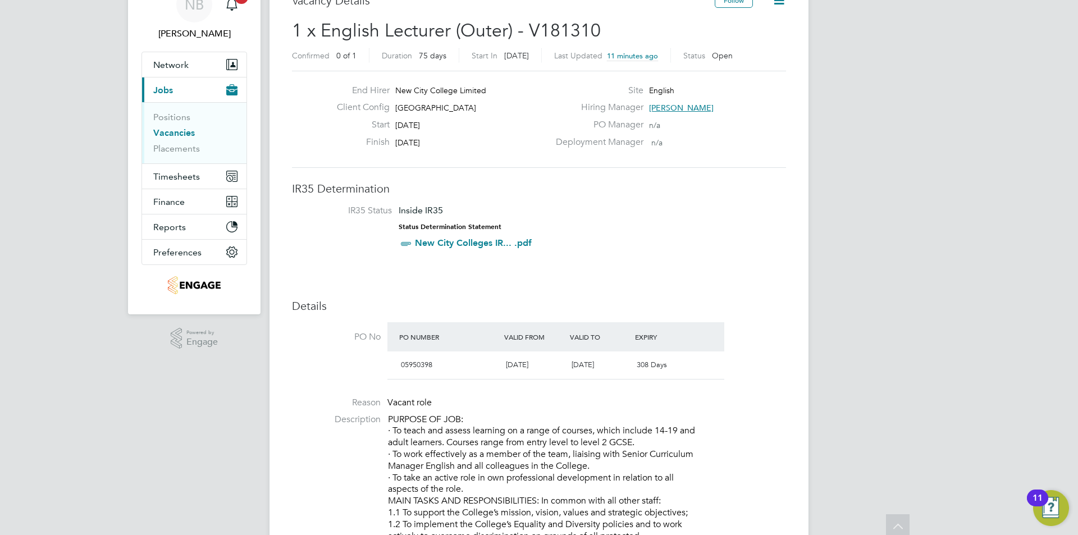
scroll to position [0, 0]
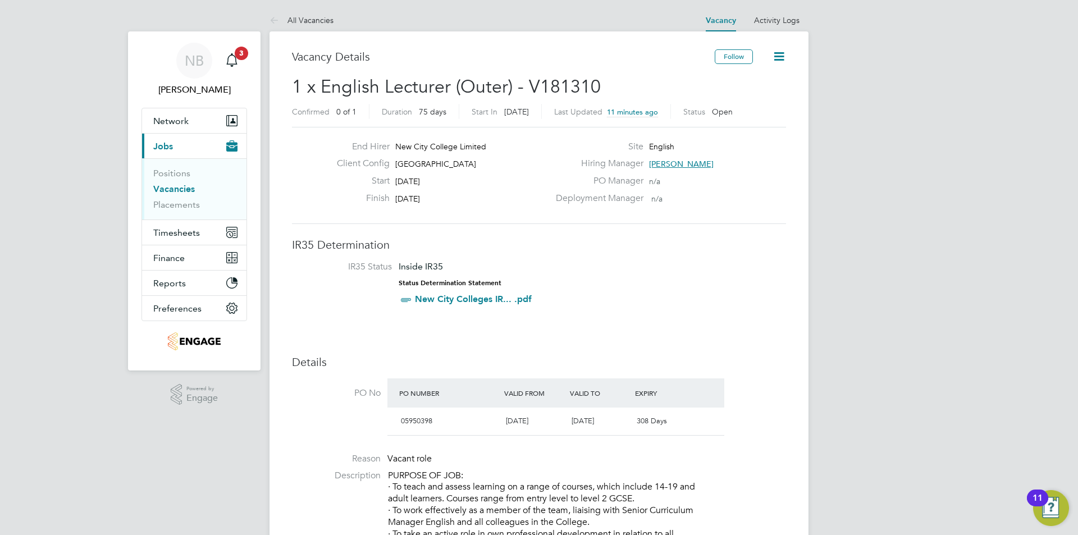
drag, startPoint x: 439, startPoint y: 195, endPoint x: 327, endPoint y: 147, distance: 122.0
click at [327, 147] on div "End Hirer New City College Limited Client Config Redbridge Campus Start 06 Oct …" at bounding box center [538, 175] width 503 height 69
copy div "New City College Limited Client Config Redbridge Campus Start 06 Oct 2025 Finis…"
click at [236, 63] on icon "Main navigation" at bounding box center [231, 59] width 13 height 13
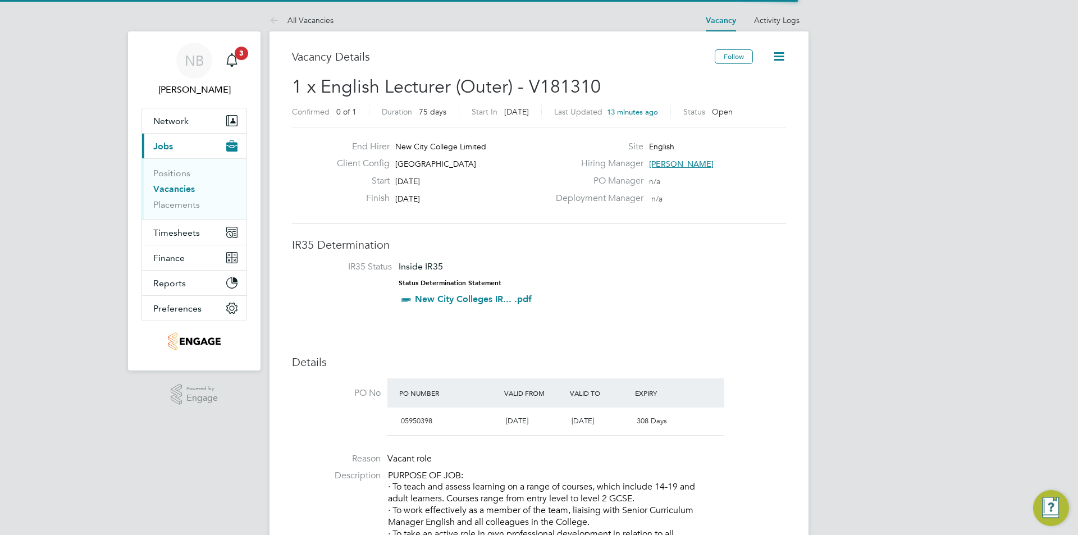
scroll to position [19, 106]
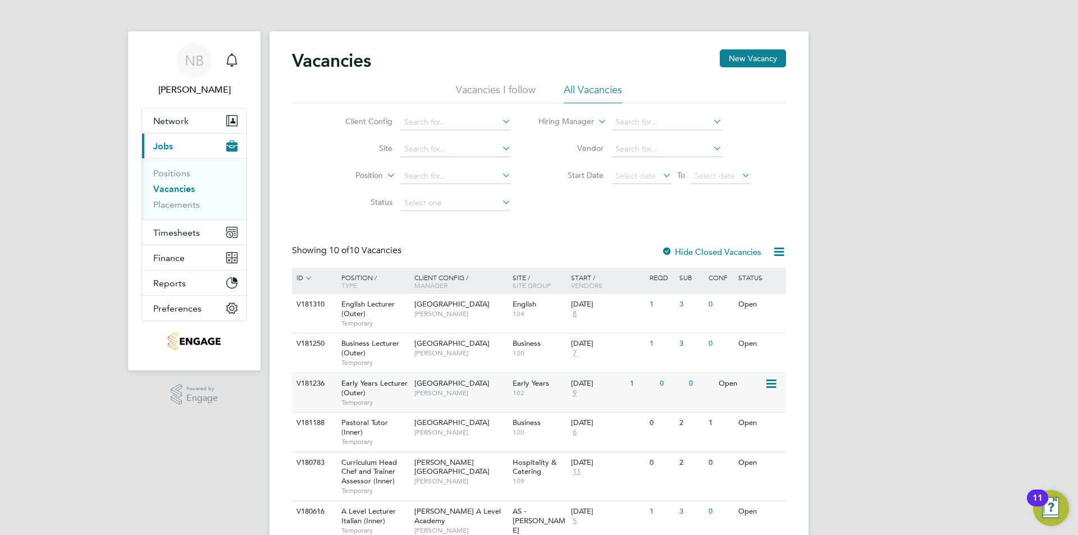
scroll to position [195, 0]
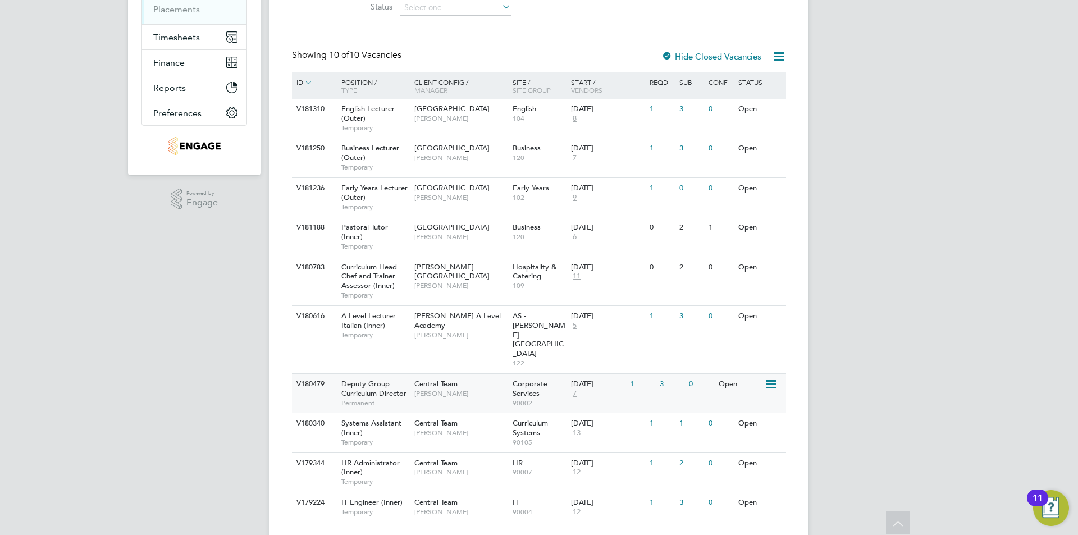
click at [395, 382] on div "Deputy Group Curriculum Director Permanent" at bounding box center [372, 393] width 79 height 39
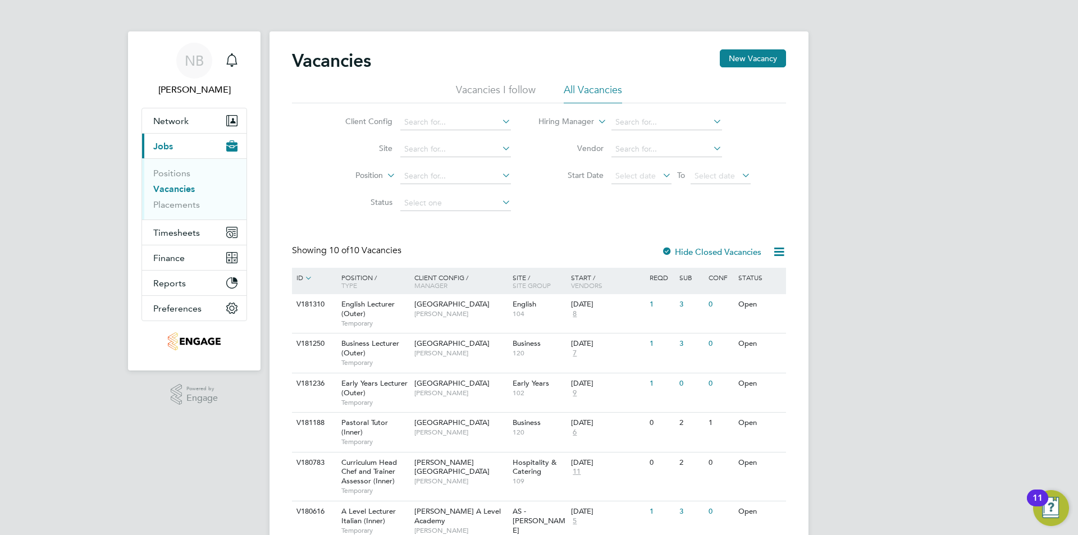
click at [515, 81] on div "Vacancies New Vacancy" at bounding box center [539, 66] width 494 height 34
click at [513, 85] on li "Vacancies I follow" at bounding box center [496, 93] width 80 height 20
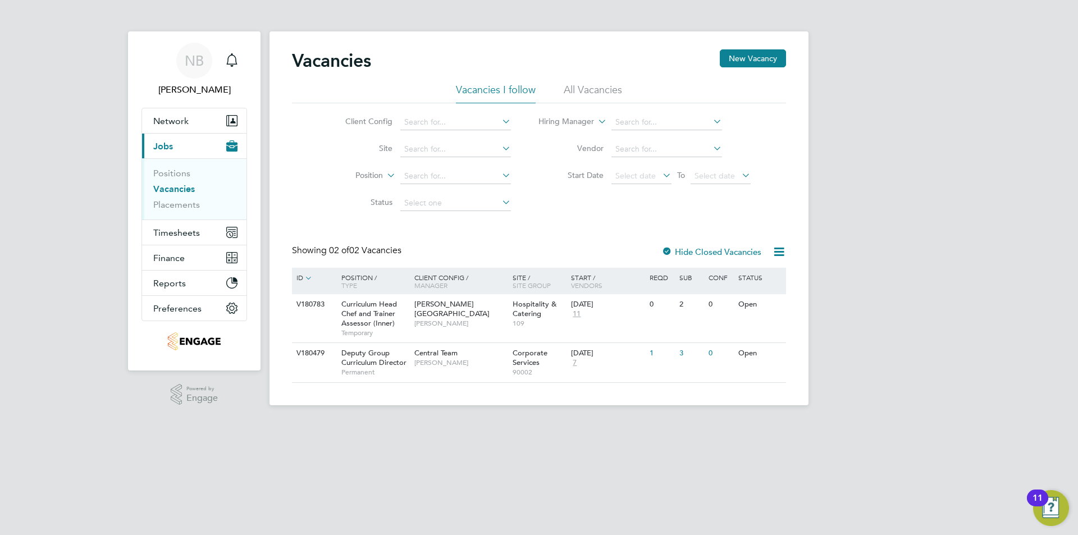
click at [575, 86] on li "All Vacancies" at bounding box center [593, 93] width 58 height 20
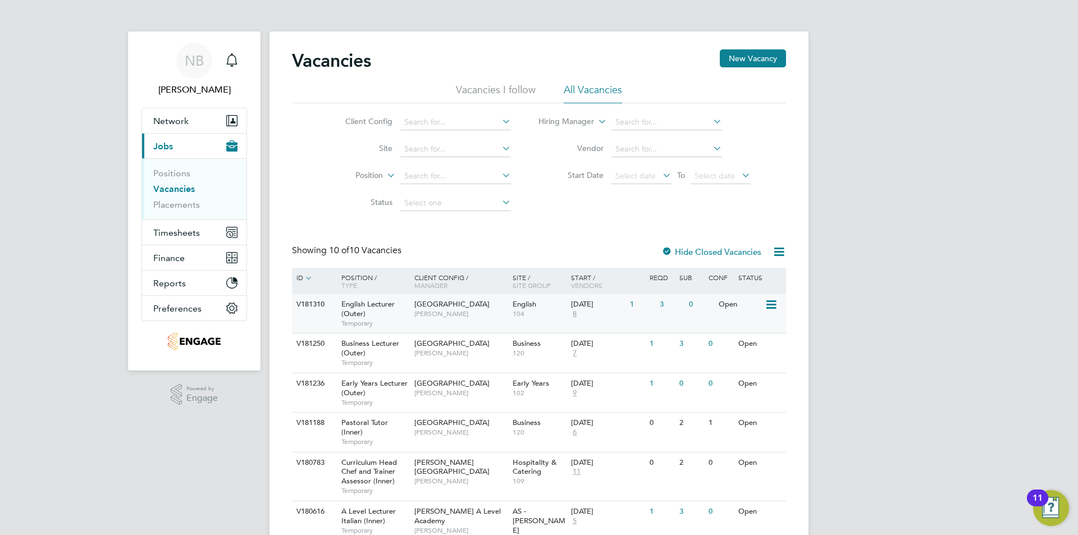
click at [450, 319] on div "[GEOGRAPHIC_DATA] [PERSON_NAME]" at bounding box center [460, 308] width 98 height 29
click at [479, 104] on div "Client Config Site Position Status Hiring Manager Vendor Start Date Select date…" at bounding box center [539, 159] width 494 height 113
click at [482, 91] on li "Vacancies I follow" at bounding box center [496, 93] width 80 height 20
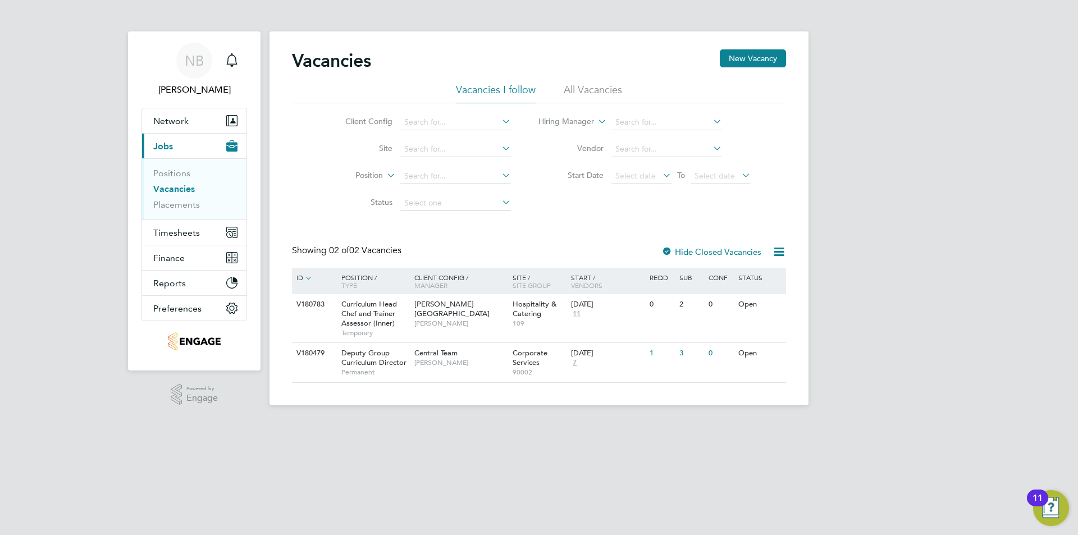
click at [574, 88] on li "All Vacancies" at bounding box center [593, 93] width 58 height 20
